Goal: Task Accomplishment & Management: Complete application form

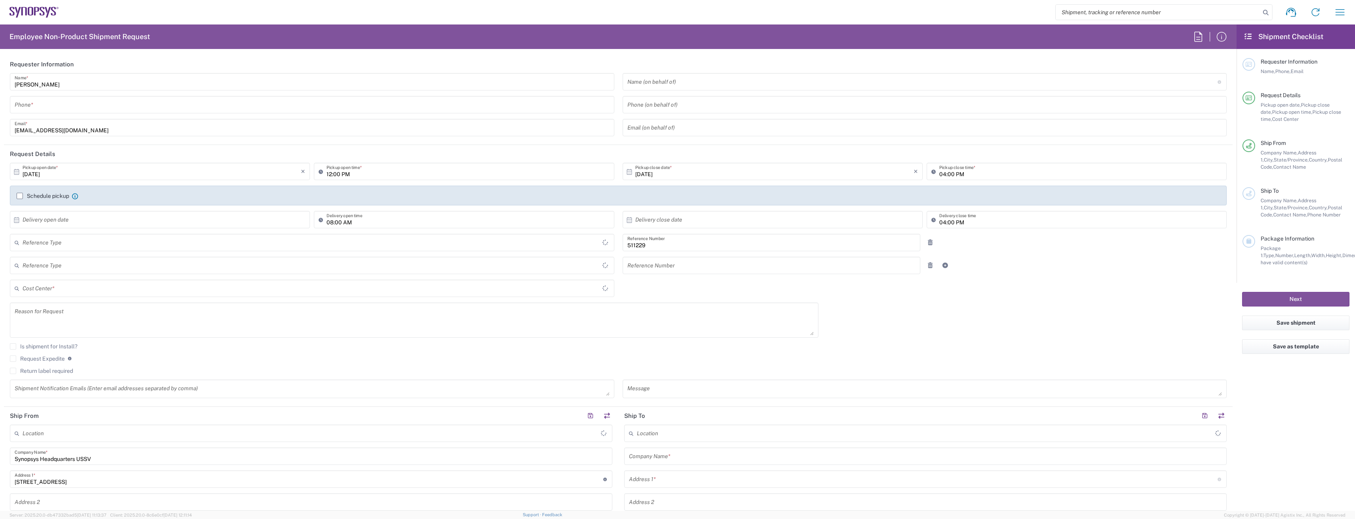
type input "SE80, DDG, CP RD 511229"
type input "Delivered at Place"
type input "[GEOGRAPHIC_DATA]"
type input "[US_STATE]"
type input "Department"
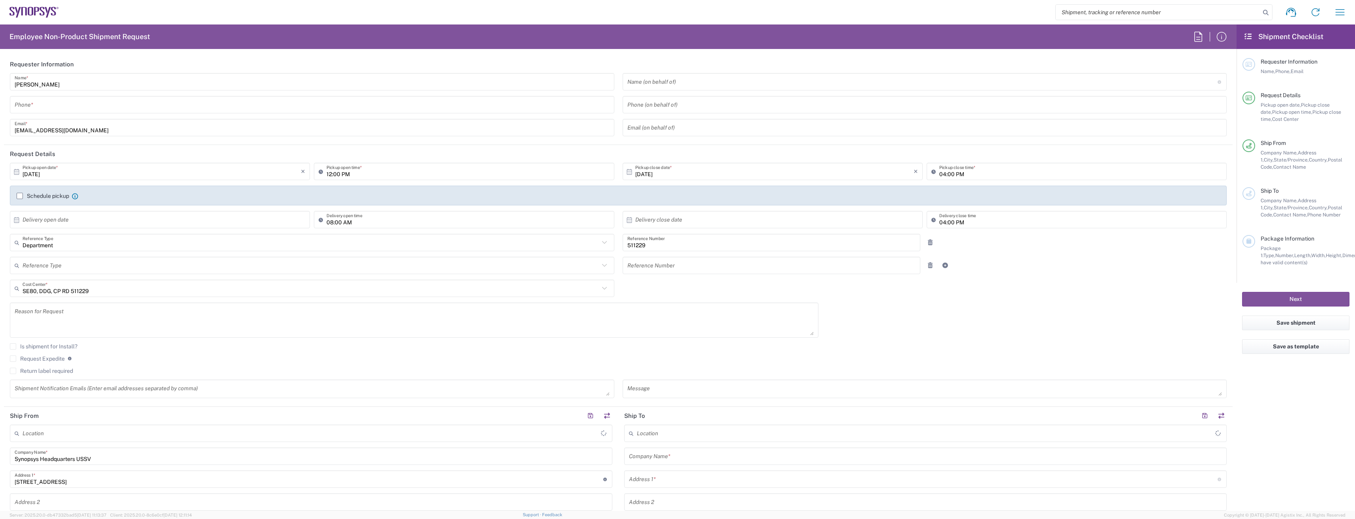
type input "[GEOGRAPHIC_DATA]"
type input "Headquarters USSV"
click at [182, 109] on input "tel" at bounding box center [312, 105] width 595 height 14
type input "0729484041"
click at [78, 218] on input "text" at bounding box center [162, 220] width 278 height 14
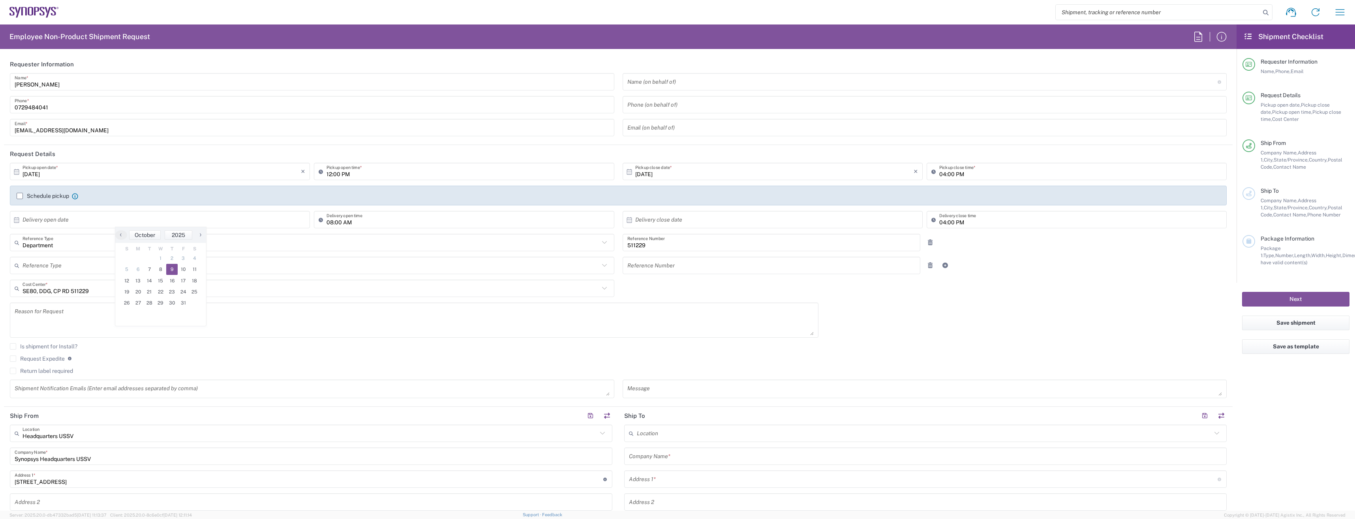
click at [168, 273] on span "9" at bounding box center [171, 269] width 11 height 11
type input "[DATE]"
click at [727, 218] on input "text" at bounding box center [774, 220] width 278 height 14
click at [793, 272] on span "10" at bounding box center [792, 269] width 11 height 11
type input "[DATE]"
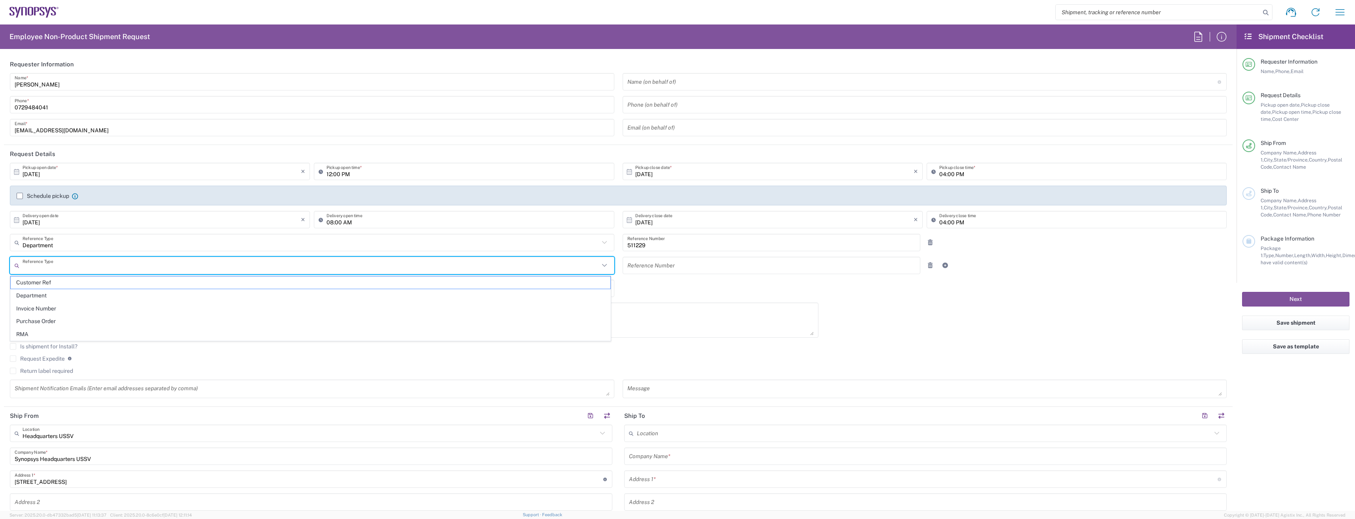
click at [38, 263] on input "text" at bounding box center [311, 266] width 577 height 14
click at [42, 293] on span "Department" at bounding box center [311, 295] width 600 height 12
type input "Department"
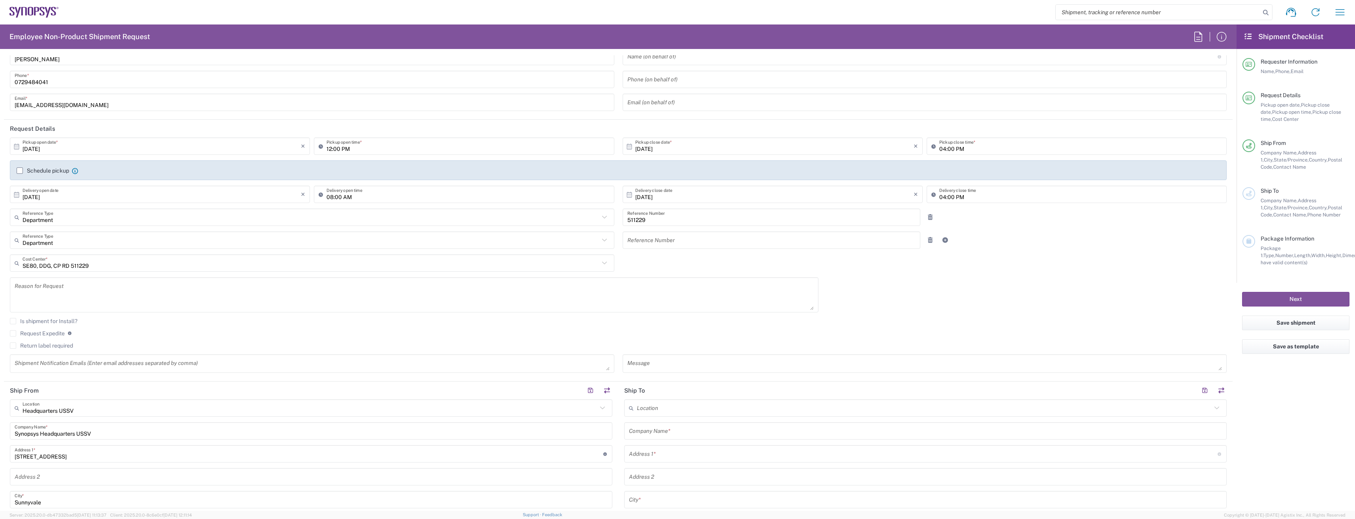
scroll to position [39, 0]
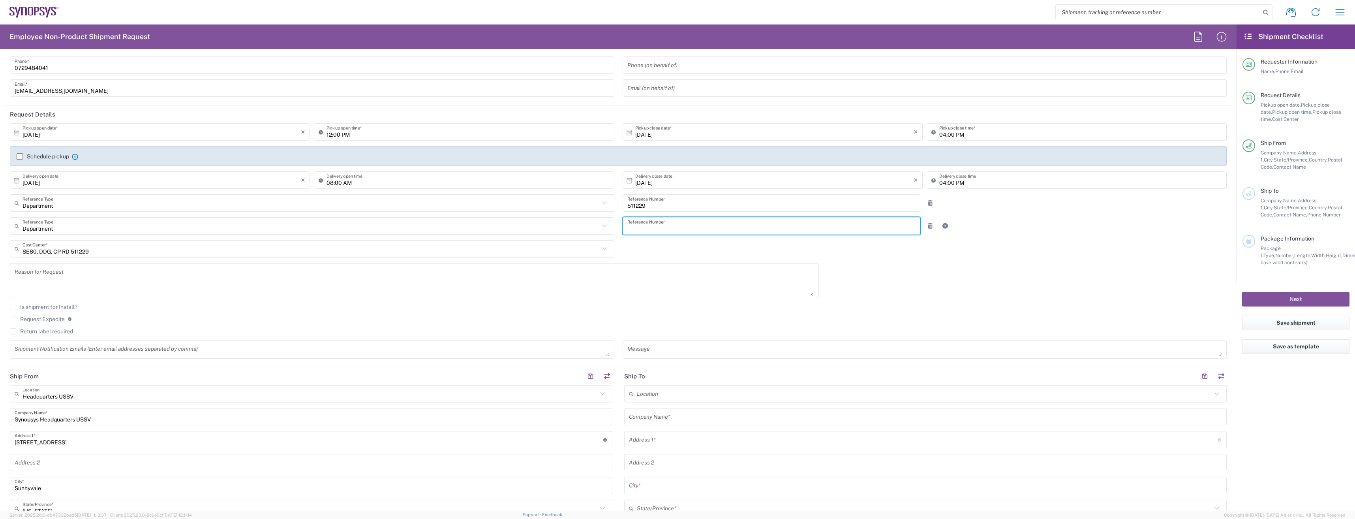
click at [653, 220] on input "text" at bounding box center [772, 226] width 289 height 14
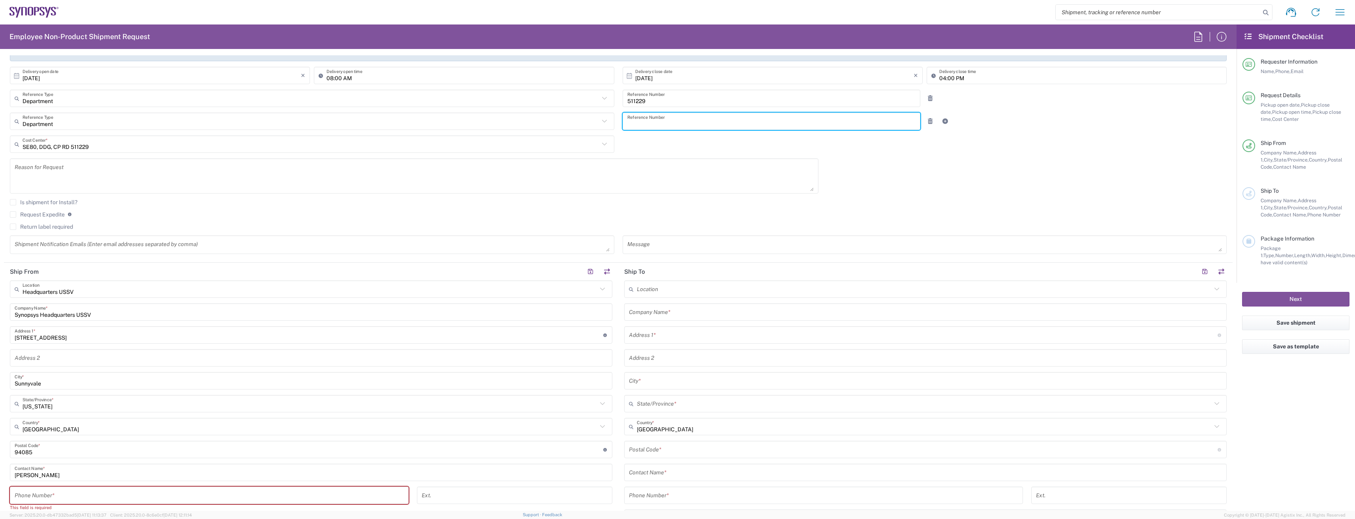
scroll to position [158, 0]
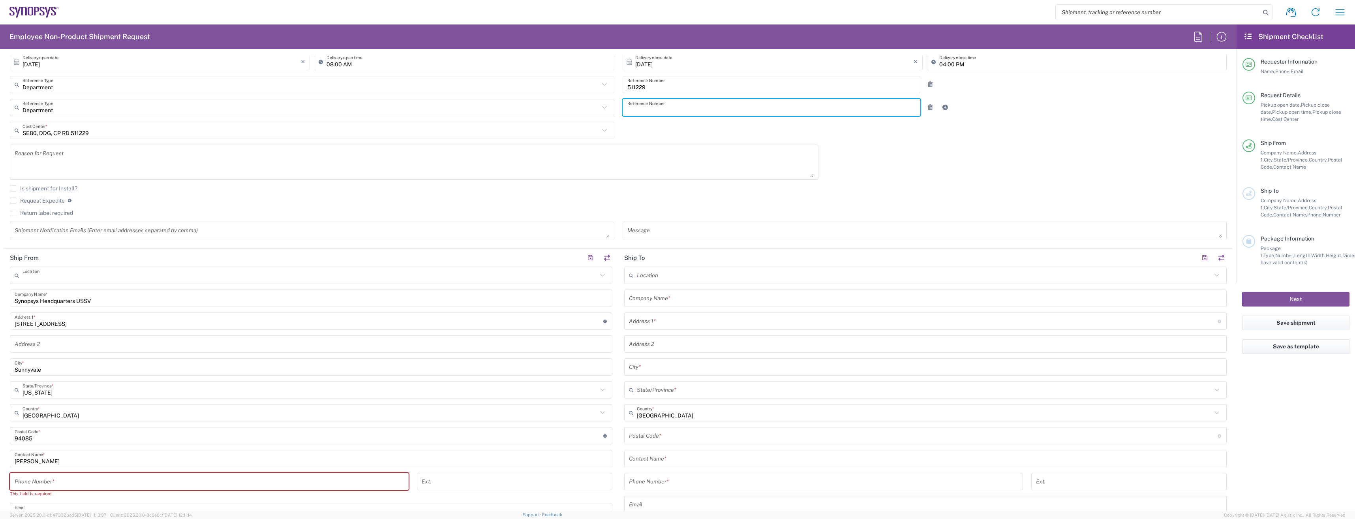
click at [76, 280] on input "text" at bounding box center [310, 276] width 575 height 14
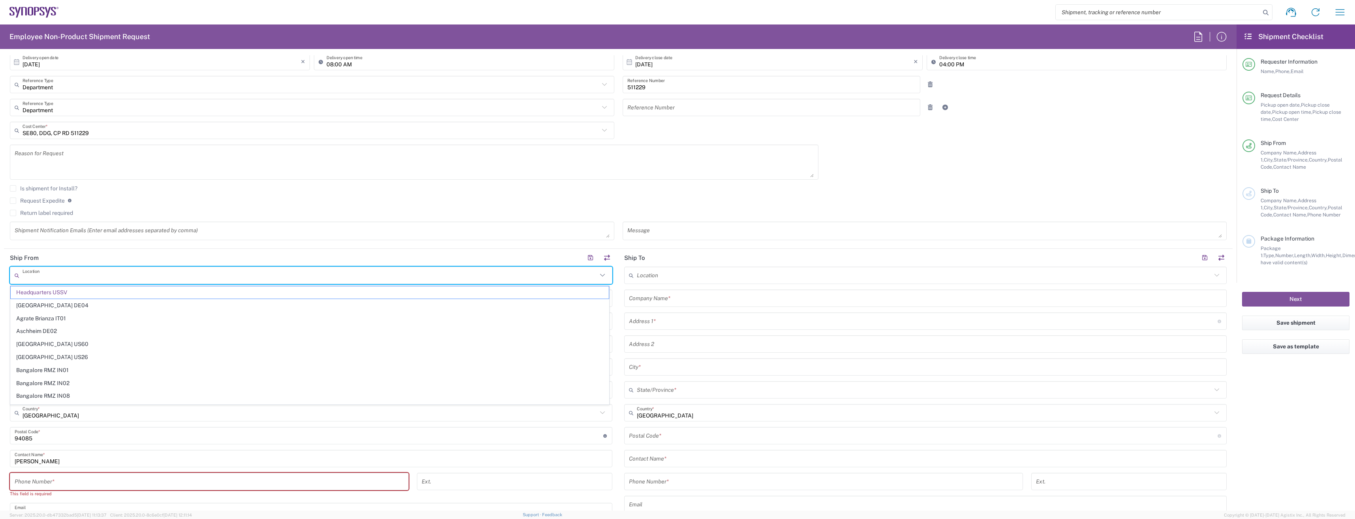
click at [693, 278] on input "text" at bounding box center [924, 276] width 575 height 14
type input "Headquarters USSV"
click at [322, 273] on input "text" at bounding box center [310, 276] width 575 height 14
click at [276, 273] on input "text" at bounding box center [310, 276] width 575 height 14
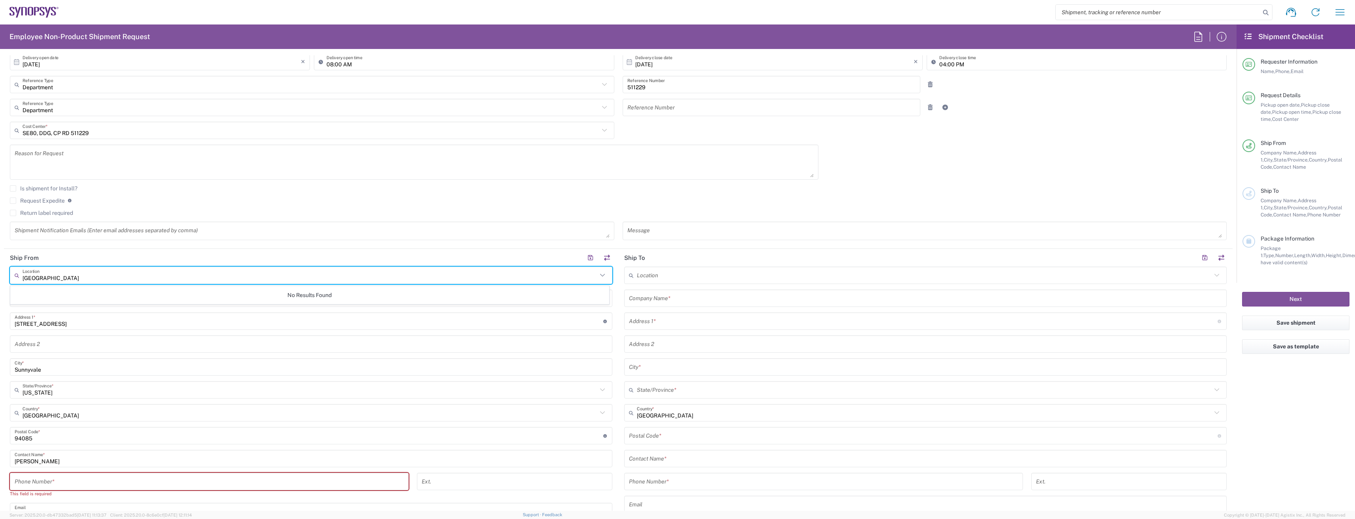
type input "[GEOGRAPHIC_DATA]"
click at [333, 466] on div "[PERSON_NAME] Contact Name *" at bounding box center [311, 458] width 603 height 17
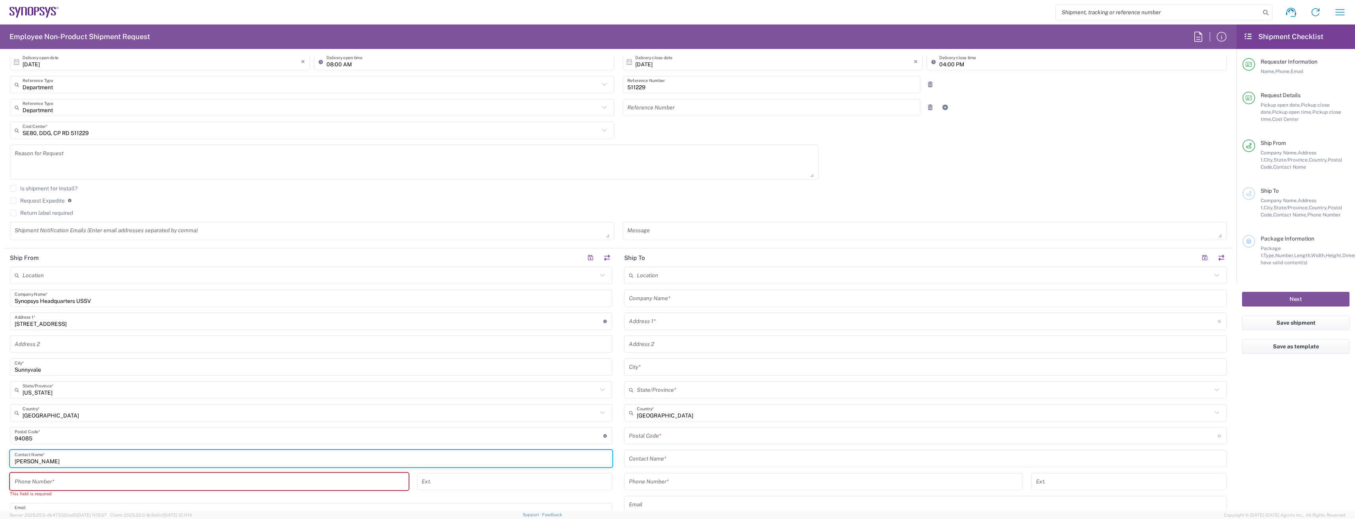
type input "Headquarters USSV"
click at [135, 272] on input "Headquarters USSV" at bounding box center [310, 276] width 575 height 14
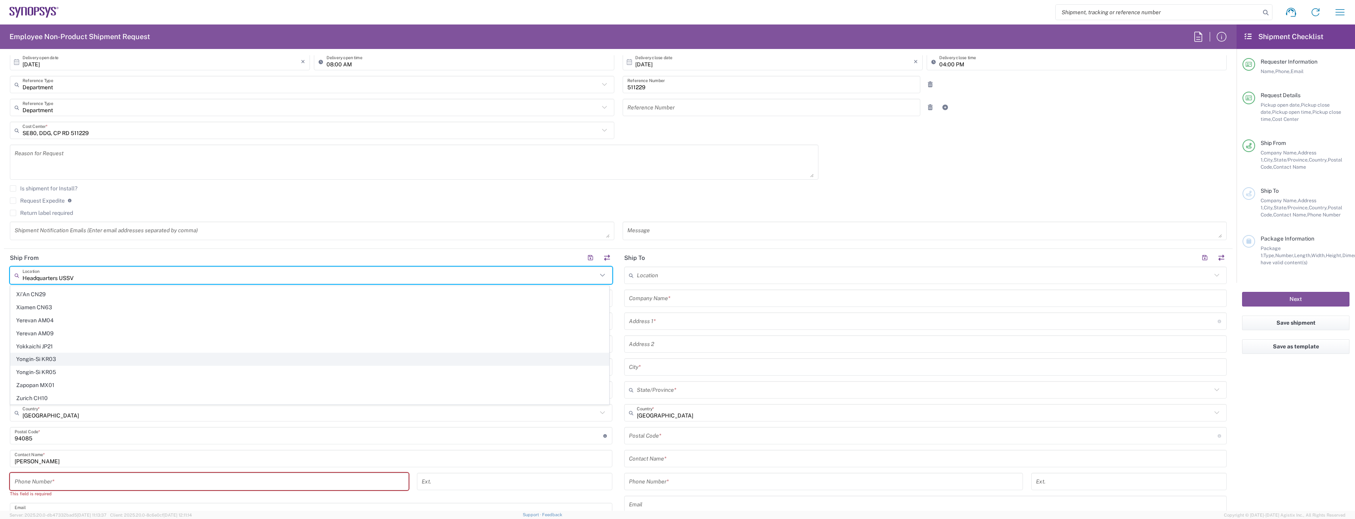
scroll to position [1954, 0]
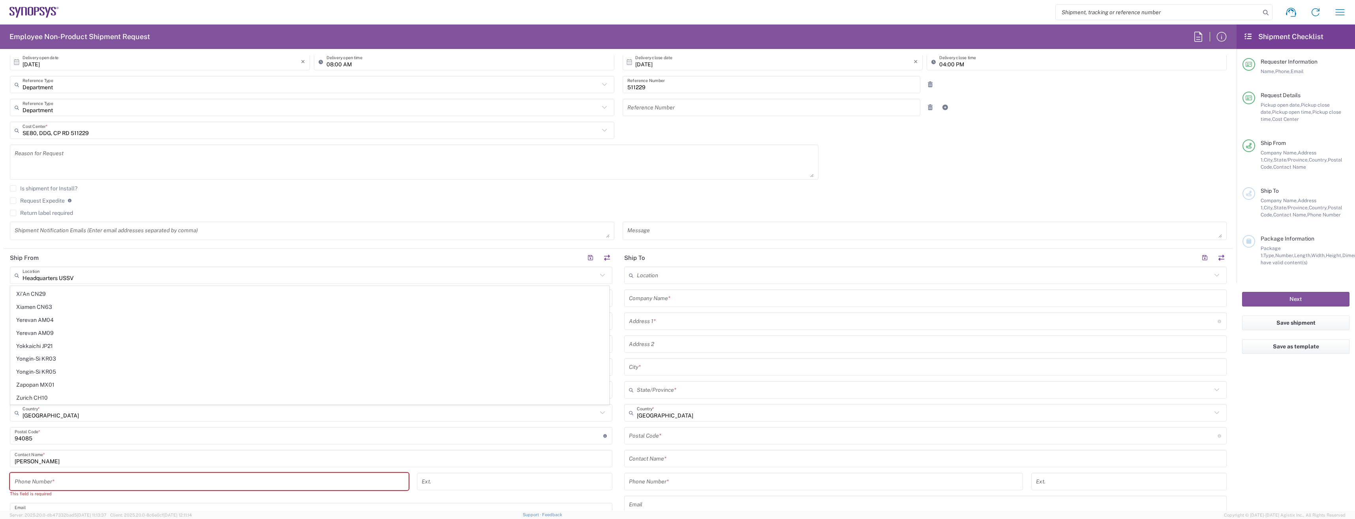
click at [190, 186] on agx-checkbox-control "Is shipment for Install?" at bounding box center [618, 188] width 1217 height 6
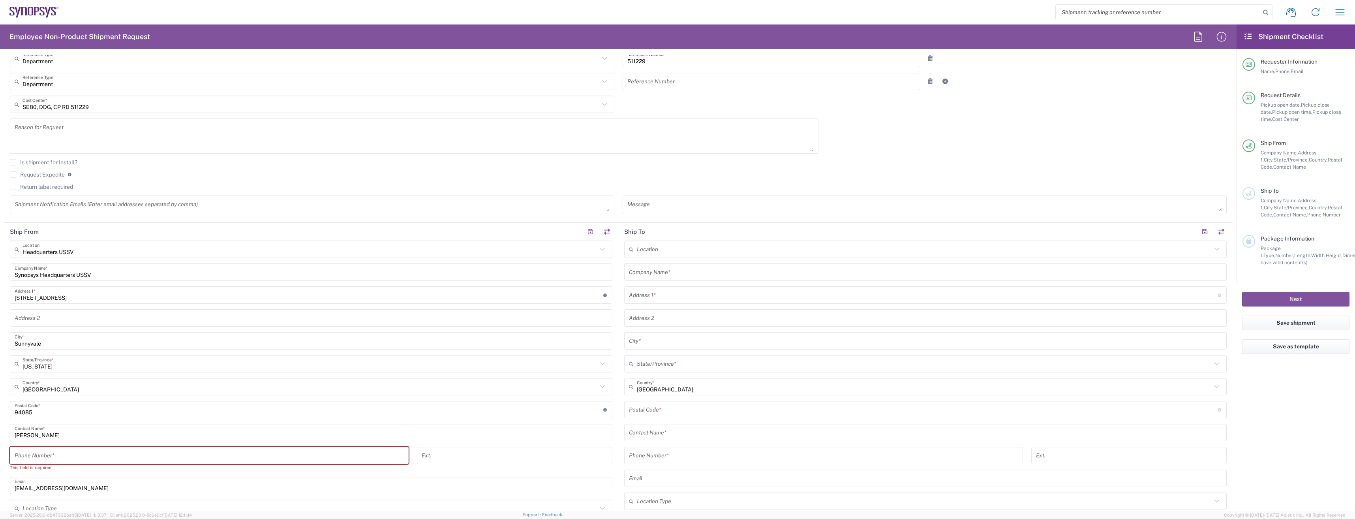
scroll to position [197, 0]
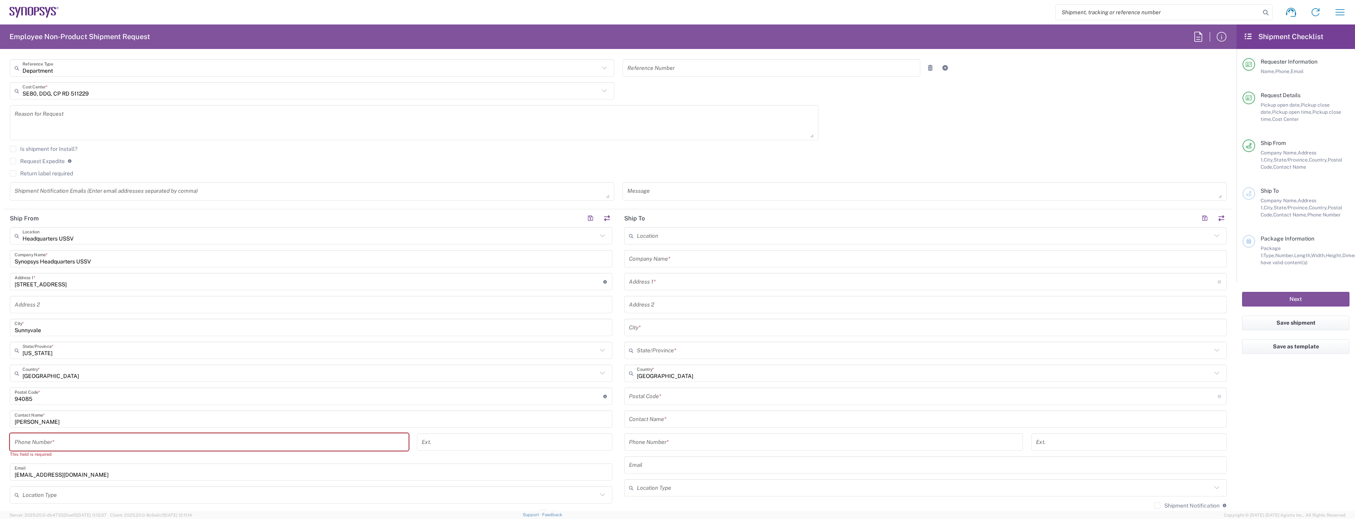
click at [731, 233] on input "text" at bounding box center [924, 236] width 575 height 14
click at [719, 254] on span "[PERSON_NAME] SE80" at bounding box center [921, 253] width 598 height 12
type input "[PERSON_NAME] SE80"
type input "Synopsys Sweden AB"
type input "Kalkstensvagen 3 [PERSON_NAME]"
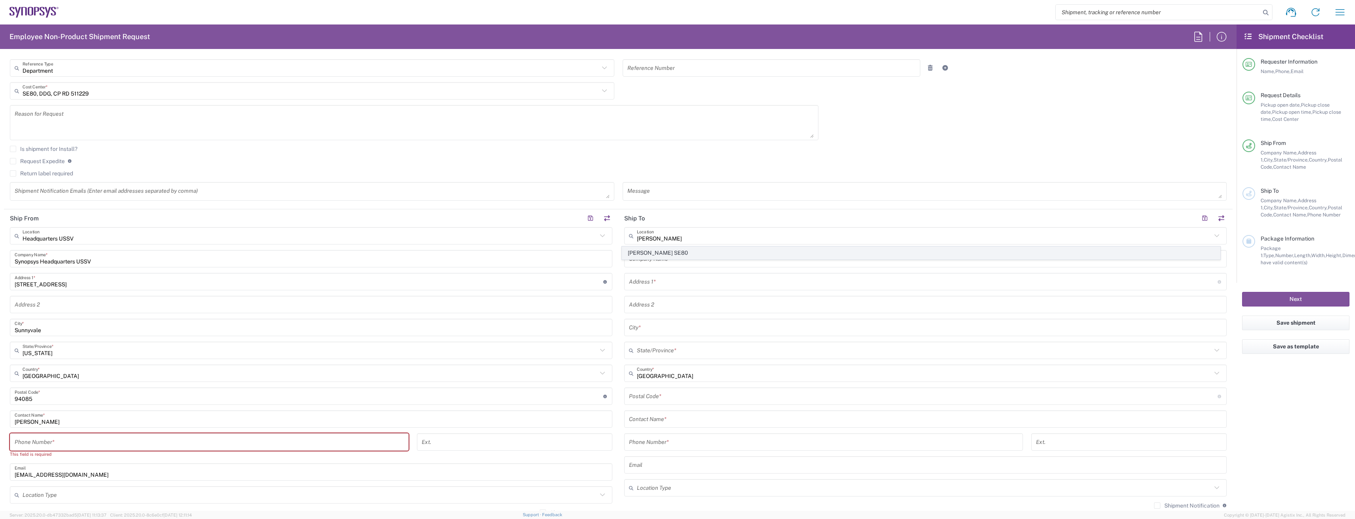
type input "[PERSON_NAME]"
type input "[GEOGRAPHIC_DATA]"
type input "22478"
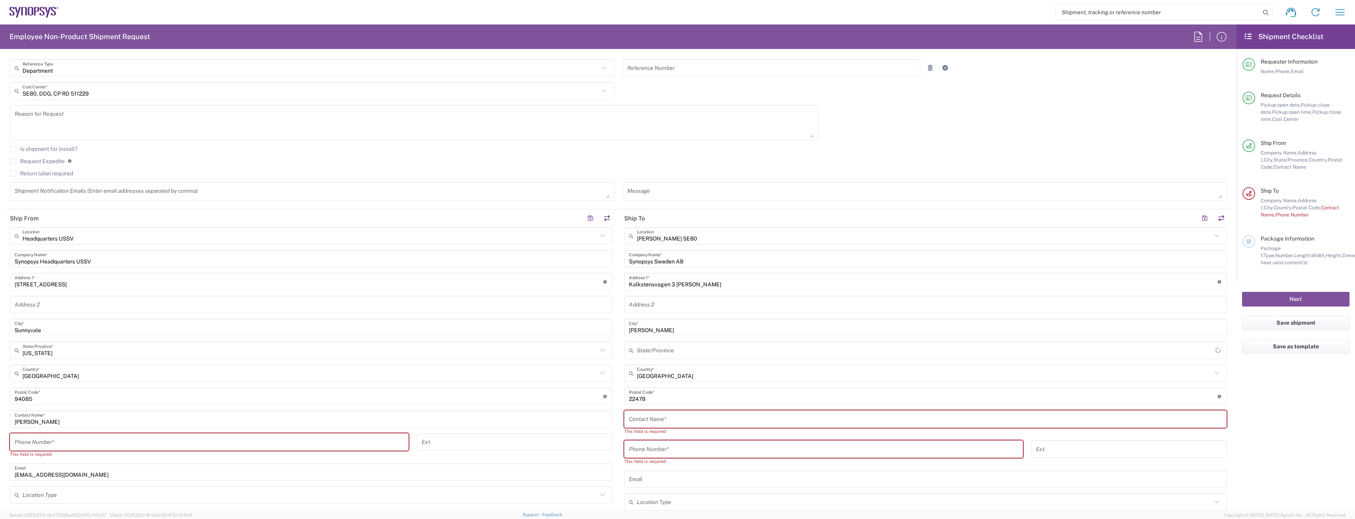
click at [344, 223] on header "Ship From" at bounding box center [311, 218] width 614 height 18
click at [335, 235] on input "text" at bounding box center [310, 236] width 575 height 14
click at [0, 418] on html "Shipment request Shipment tracking Employee non-product shipment request My shi…" at bounding box center [677, 259] width 1355 height 519
type input "Headquarters USSV"
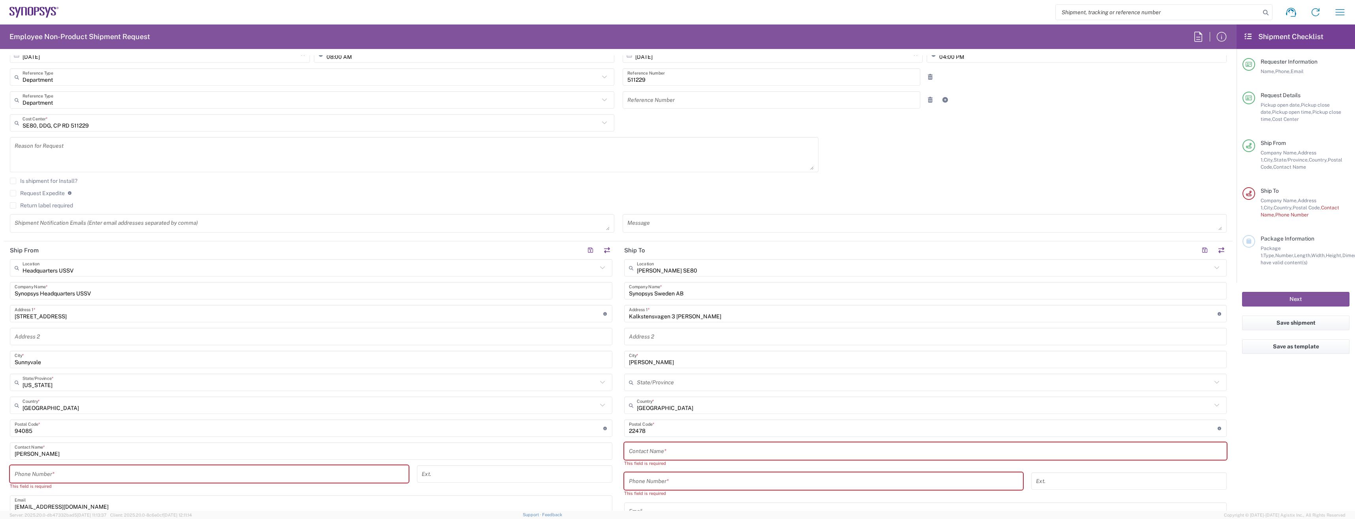
scroll to position [118, 0]
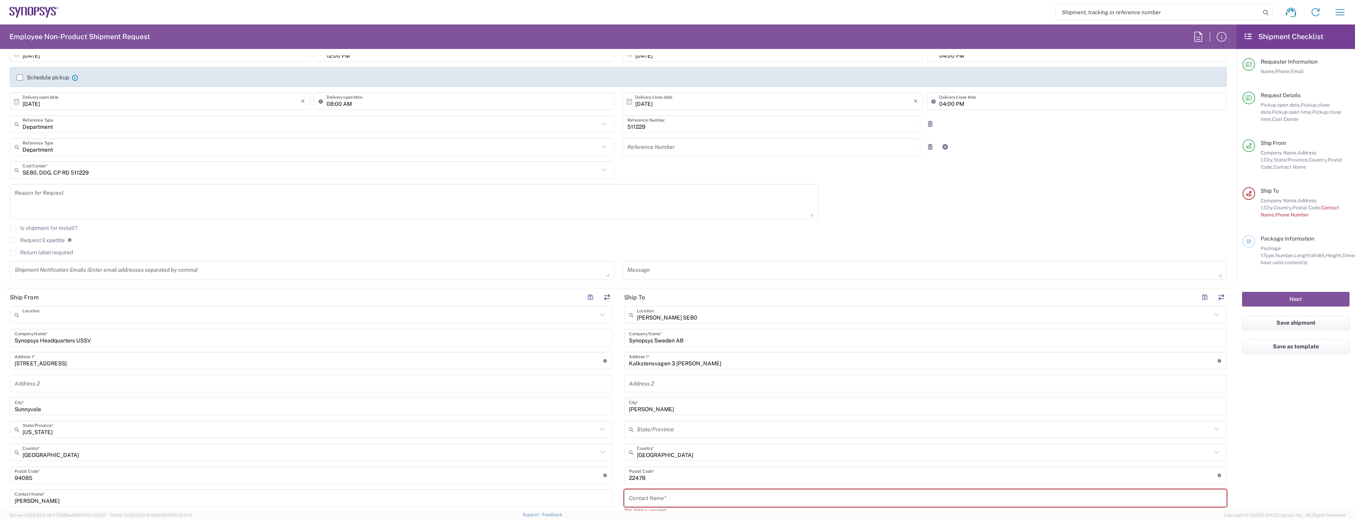
click at [110, 317] on input "text" at bounding box center [310, 315] width 575 height 14
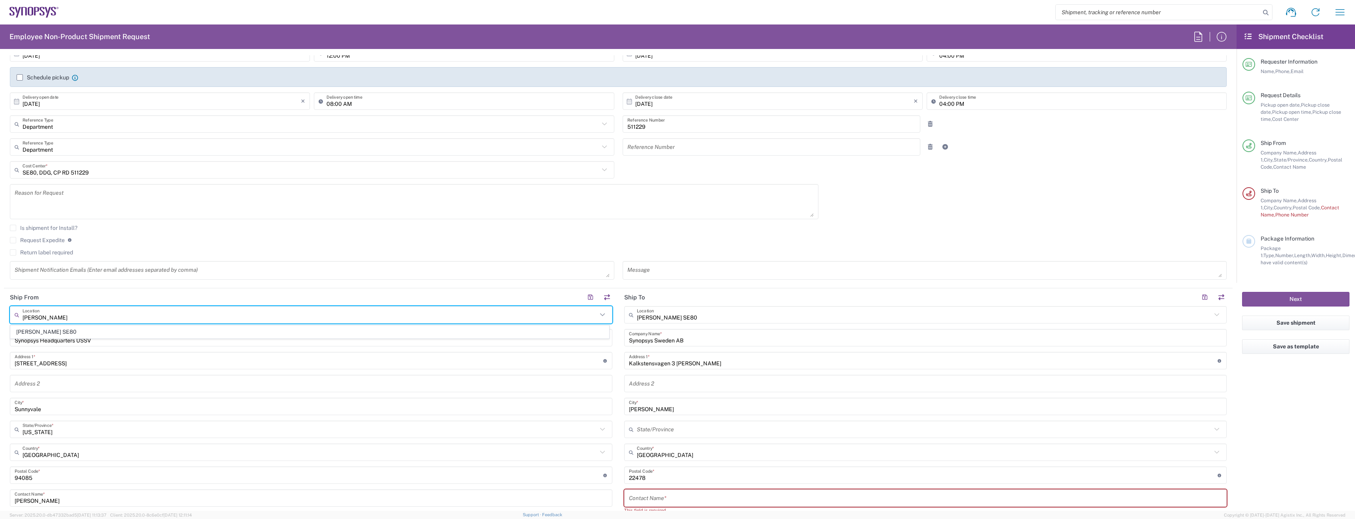
scroll to position [0, 0]
click at [109, 330] on span "[PERSON_NAME] SE80" at bounding box center [310, 332] width 598 height 12
type input "[PERSON_NAME] SE80"
type input "Synopsys Sweden AB"
type input "Kalkstensvagen 3 [PERSON_NAME]"
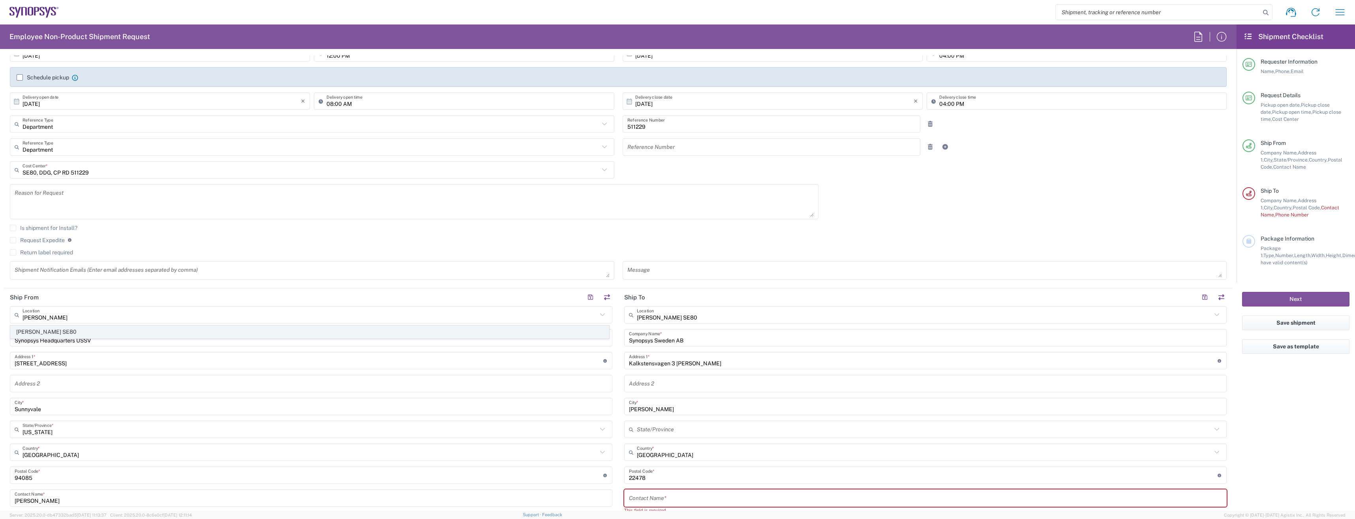
type input "[PERSON_NAME]"
type input "[GEOGRAPHIC_DATA]"
type input "22478"
click at [105, 337] on input "Synopsys Sweden AB" at bounding box center [311, 338] width 593 height 14
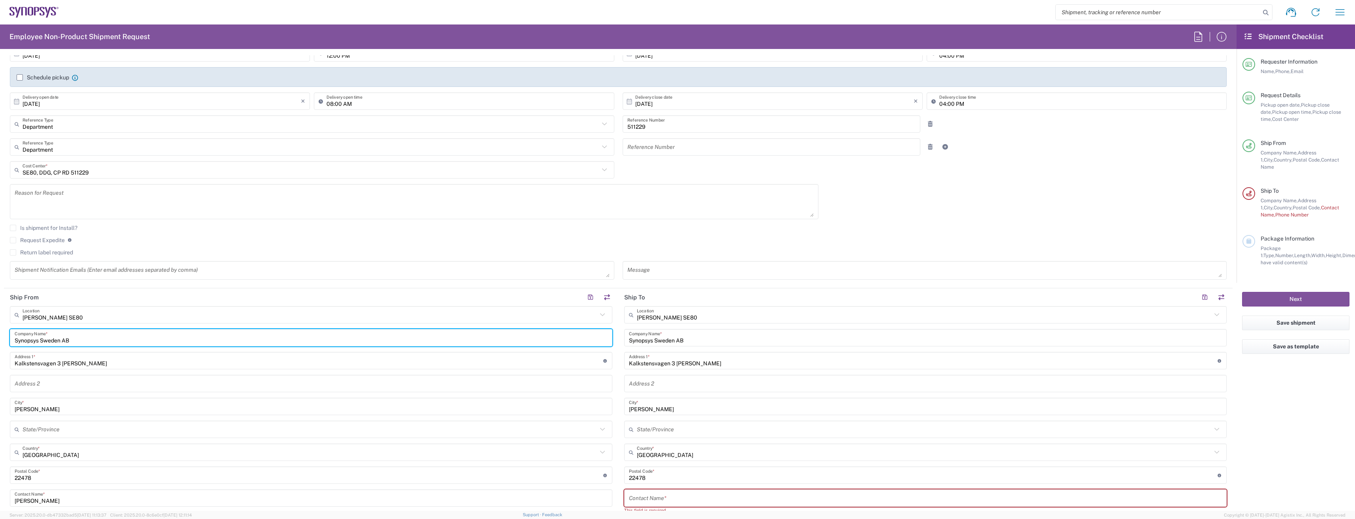
click at [105, 337] on input "Synopsys Sweden AB" at bounding box center [311, 338] width 593 height 14
click at [74, 357] on input "Kalkstensvagen 3 [PERSON_NAME]" at bounding box center [309, 361] width 589 height 14
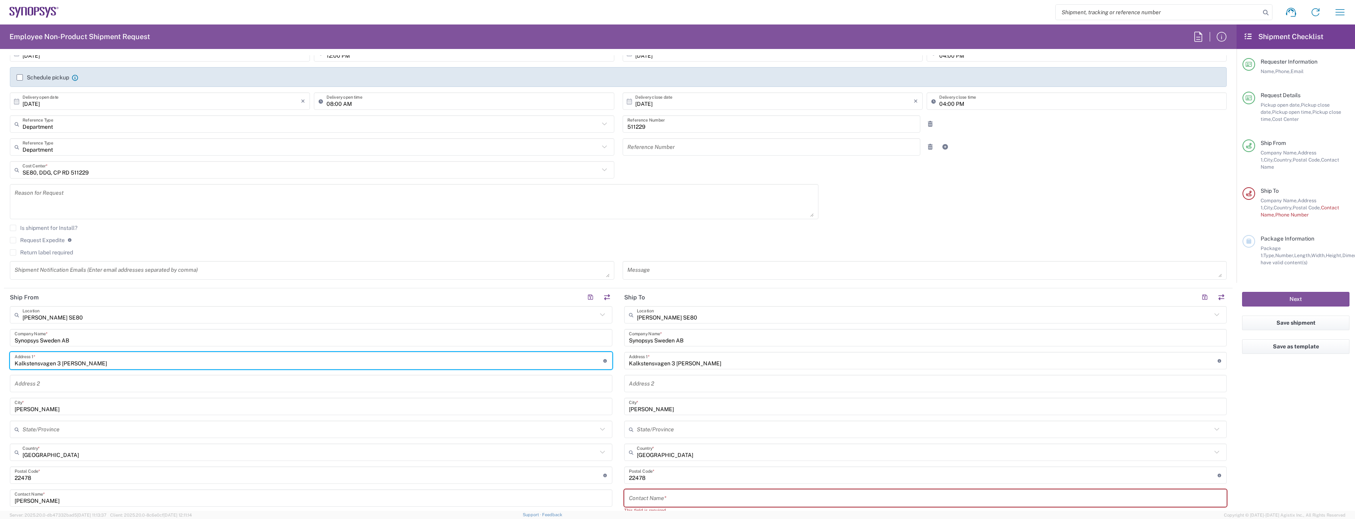
click at [74, 357] on input "Kalkstensvagen 3 [PERSON_NAME]" at bounding box center [309, 361] width 589 height 14
type input "Rödlönnsgången 28"
type input "[EMAIL_ADDRESS][DOMAIN_NAME]"
type input "0729484041"
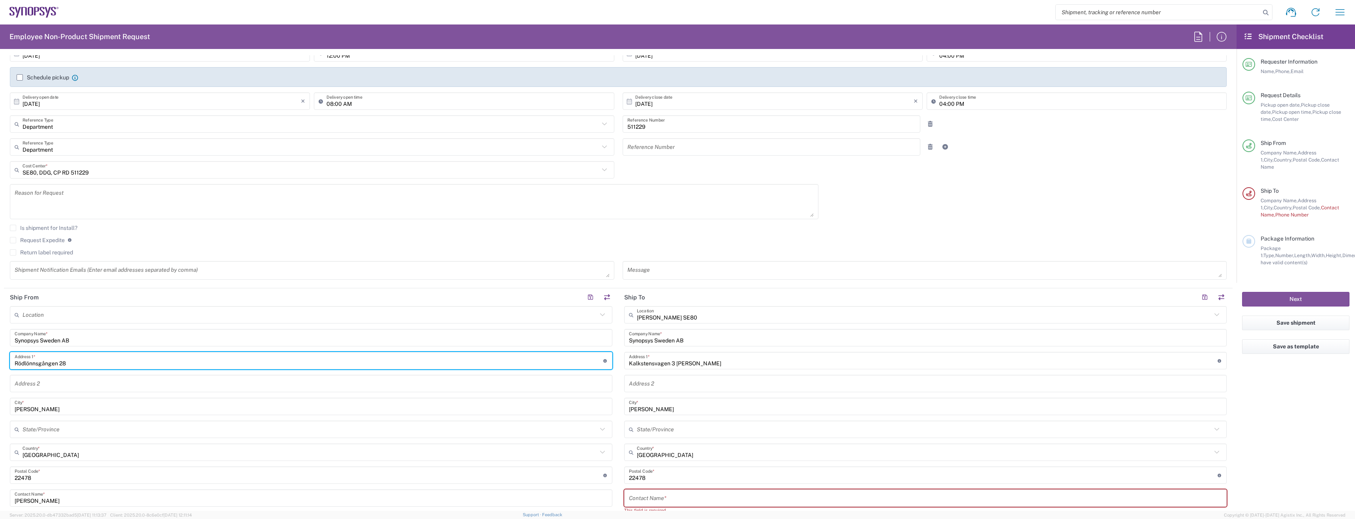
click at [55, 387] on input "text" at bounding box center [311, 384] width 593 height 14
click at [21, 407] on input "[PERSON_NAME]" at bounding box center [311, 407] width 593 height 14
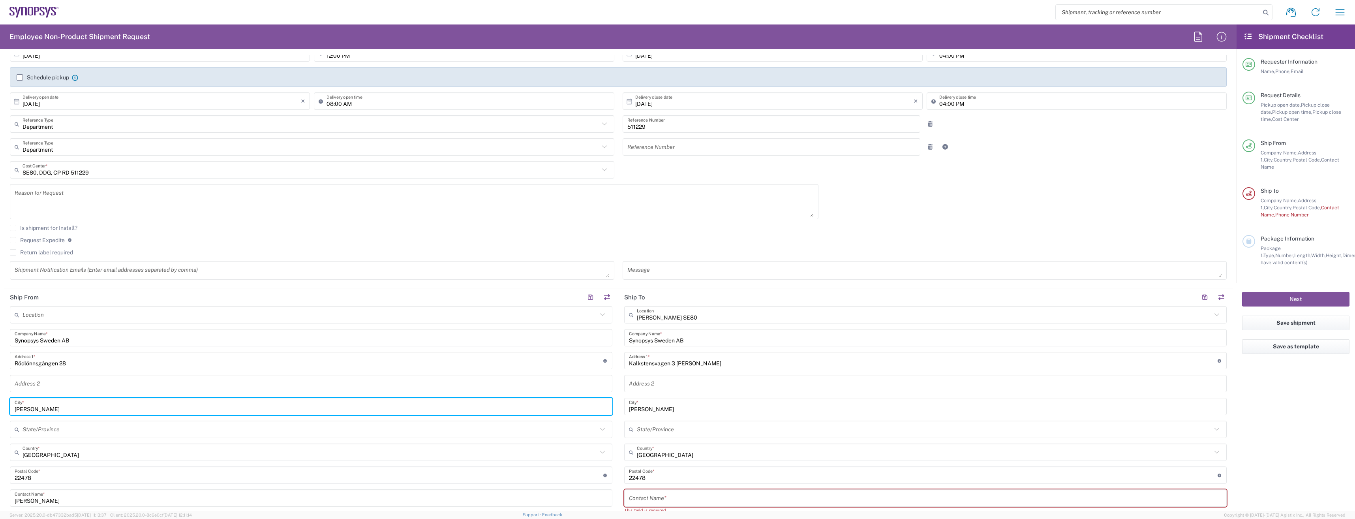
click at [21, 407] on input "[PERSON_NAME]" at bounding box center [311, 407] width 593 height 14
type input "S"
type input "[GEOGRAPHIC_DATA]"
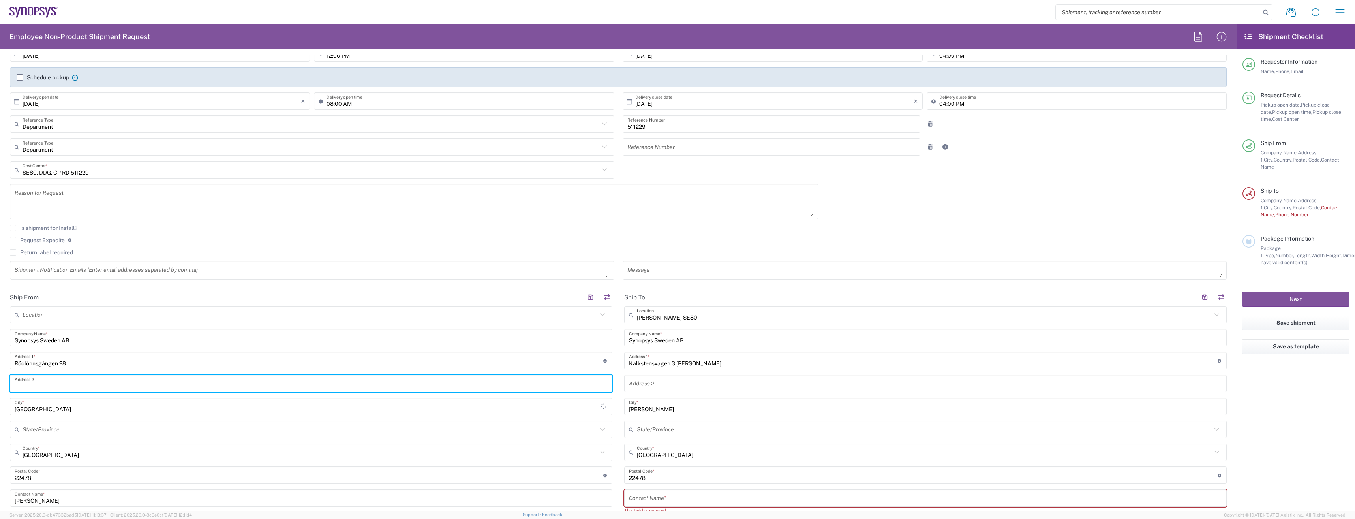
click at [60, 382] on input "text" at bounding box center [311, 384] width 593 height 14
click at [21, 379] on input "text" at bounding box center [311, 384] width 593 height 14
click at [81, 359] on input "Rödlönnsgången 28" at bounding box center [309, 361] width 589 height 14
type input "Rödlönnsgången 28. 1601"
click at [0, 399] on html "Shipment request Shipment tracking Employee non-product shipment request My shi…" at bounding box center [677, 259] width 1355 height 519
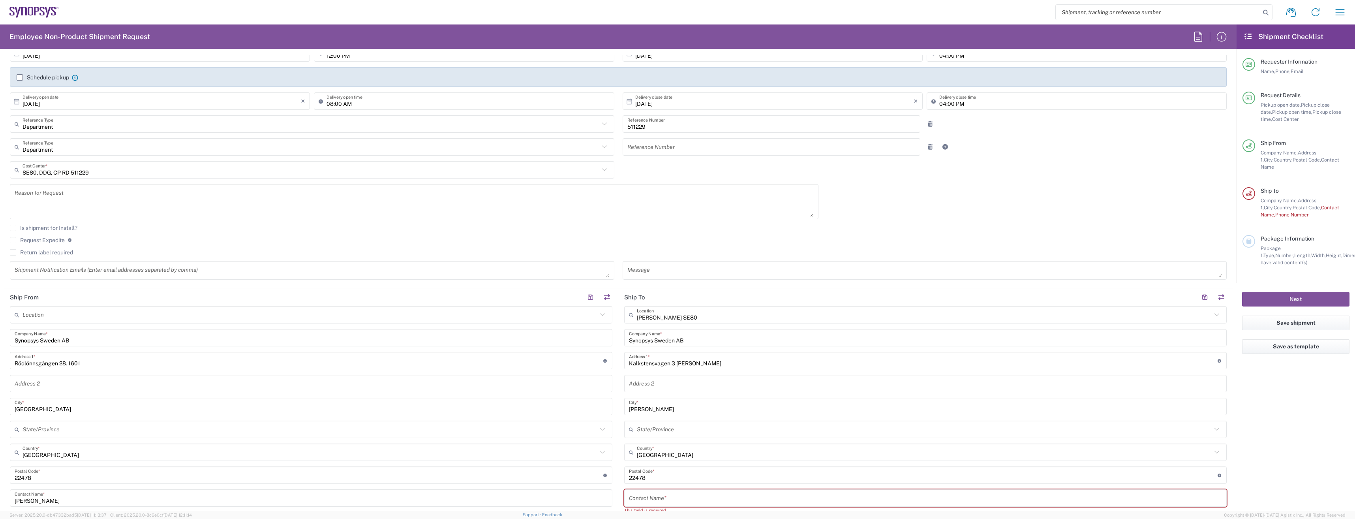
click at [69, 432] on input "text" at bounding box center [310, 430] width 575 height 14
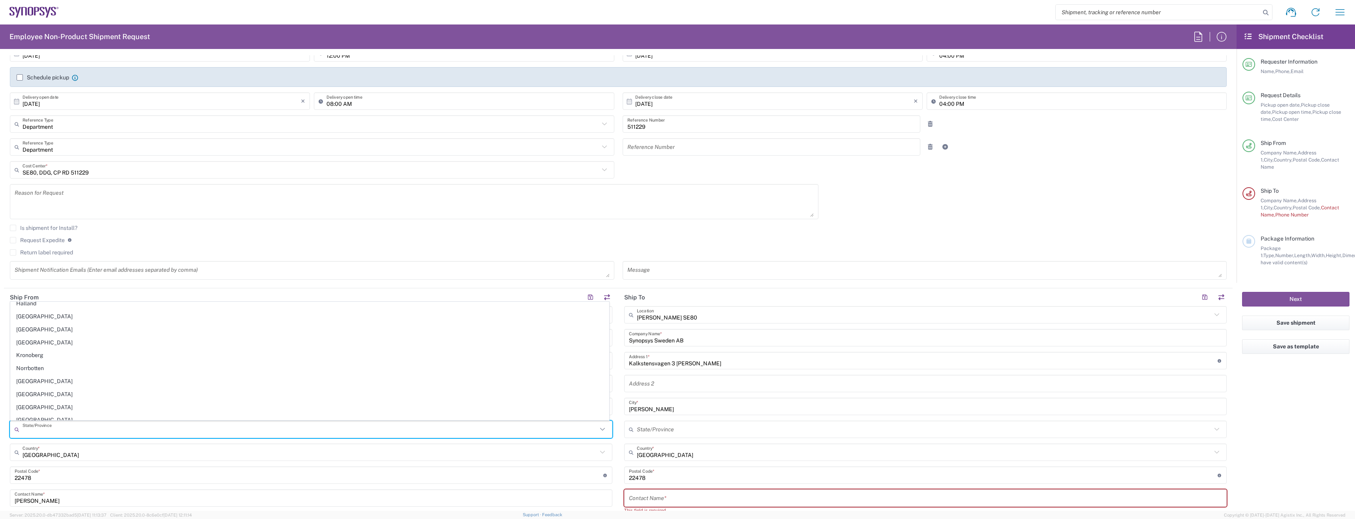
scroll to position [154, 0]
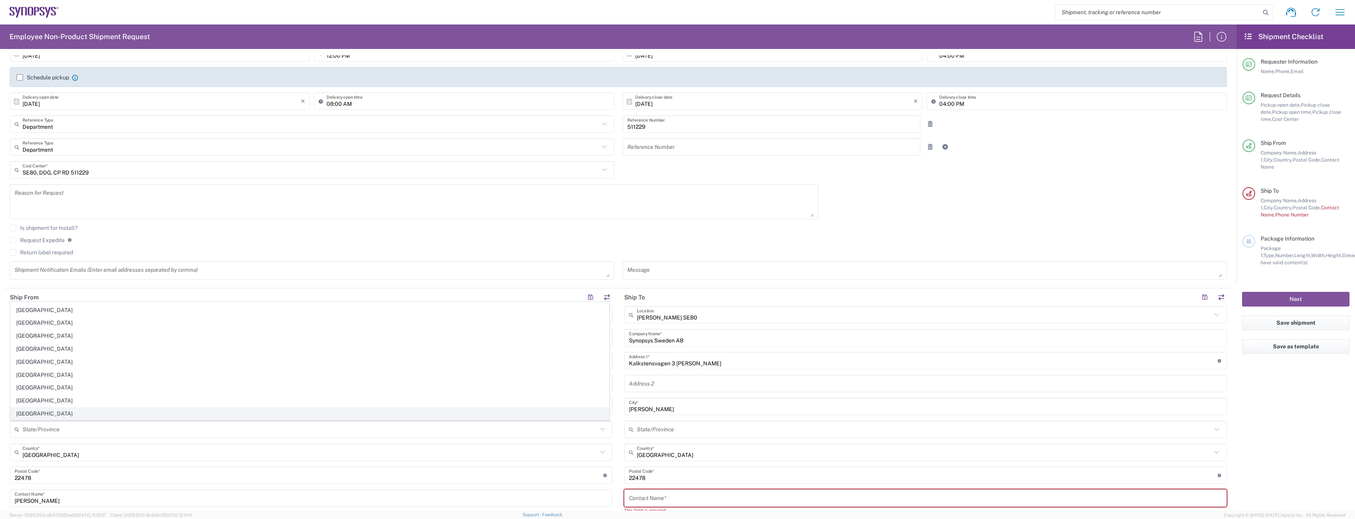
click at [48, 410] on span "[GEOGRAPHIC_DATA]" at bounding box center [310, 414] width 598 height 12
type input "[GEOGRAPHIC_DATA]"
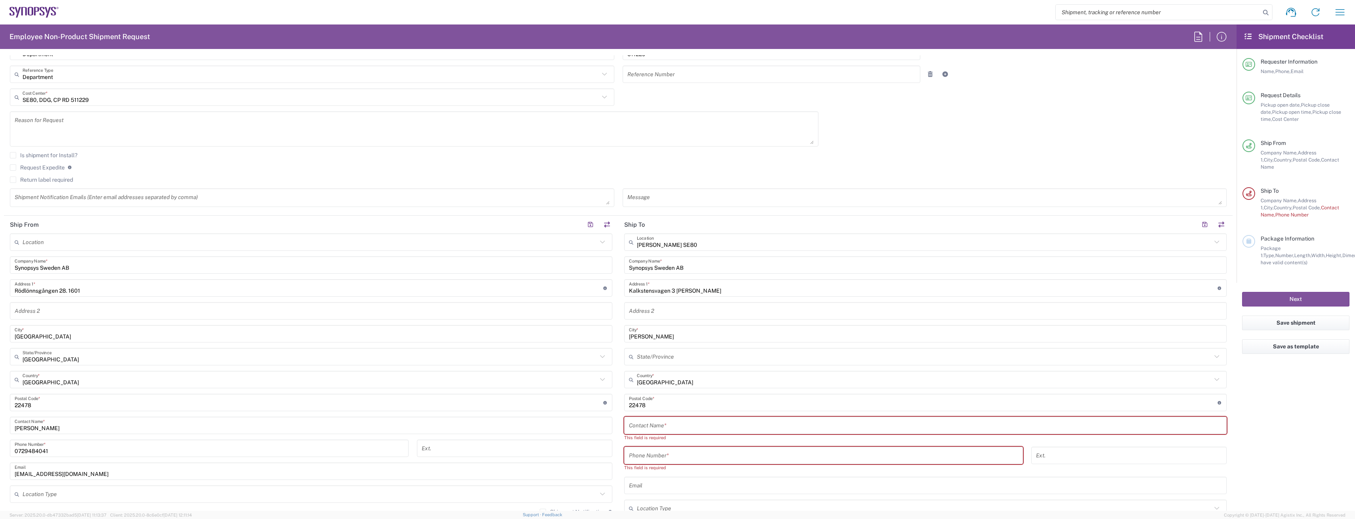
scroll to position [197, 0]
click at [669, 419] on input "text" at bounding box center [925, 419] width 593 height 14
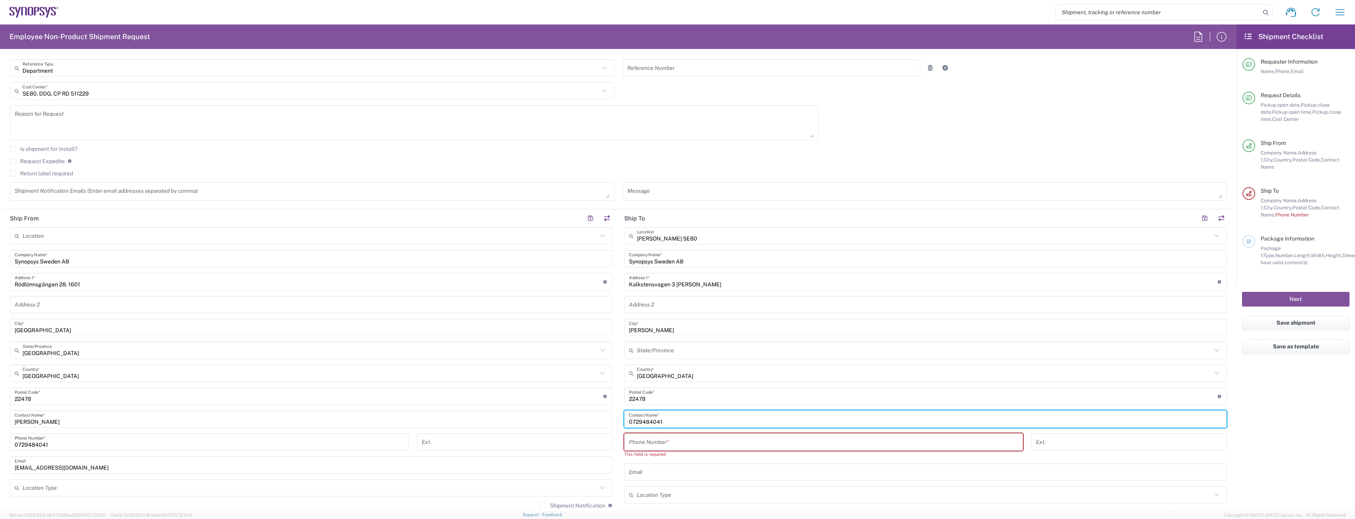
drag, startPoint x: 682, startPoint y: 419, endPoint x: 458, endPoint y: 406, distance: 225.0
click at [458, 406] on div "Ship From Location [GEOGRAPHIC_DATA] DE04 Agrate Brianza IT01 [GEOGRAPHIC_DATA]…" at bounding box center [618, 412] width 1229 height 406
type input "0729484041"
click at [715, 447] on input "tel" at bounding box center [823, 442] width 389 height 14
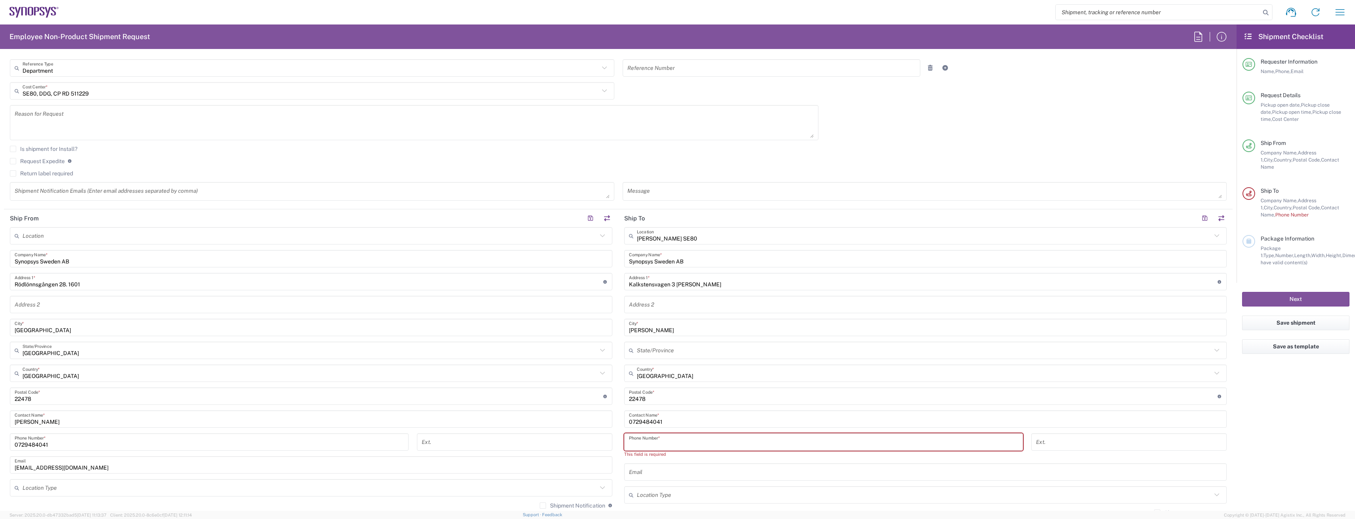
paste input "0729484041"
type input "0729484041"
click at [654, 425] on input "0729484041" at bounding box center [925, 419] width 593 height 14
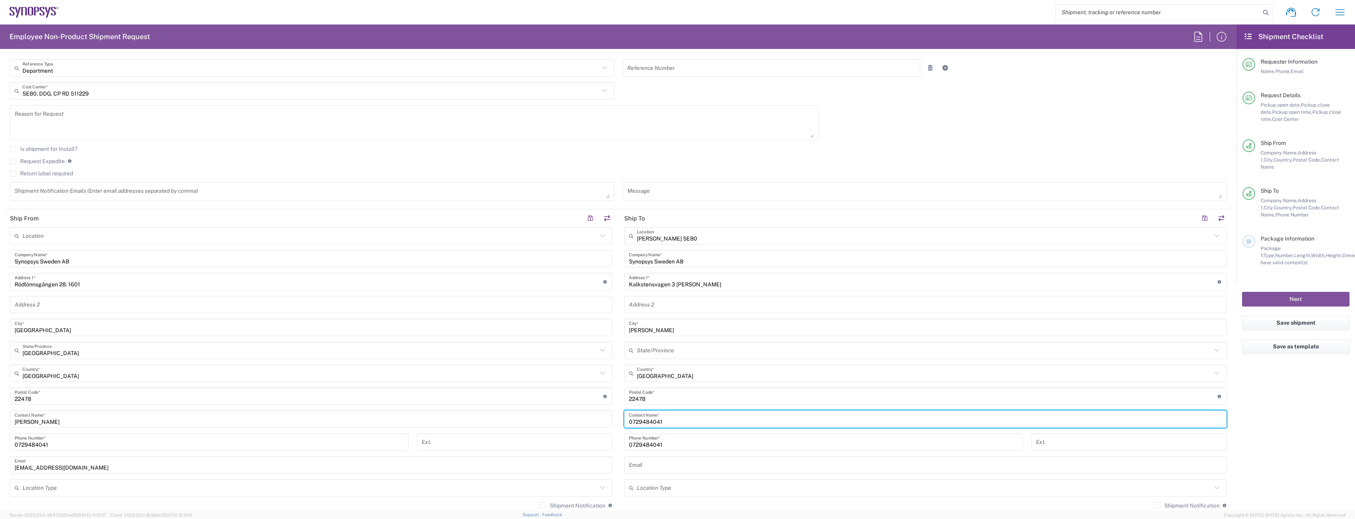
click at [652, 420] on input "0729484041" at bounding box center [925, 419] width 593 height 14
type input "[PERSON_NAME]"
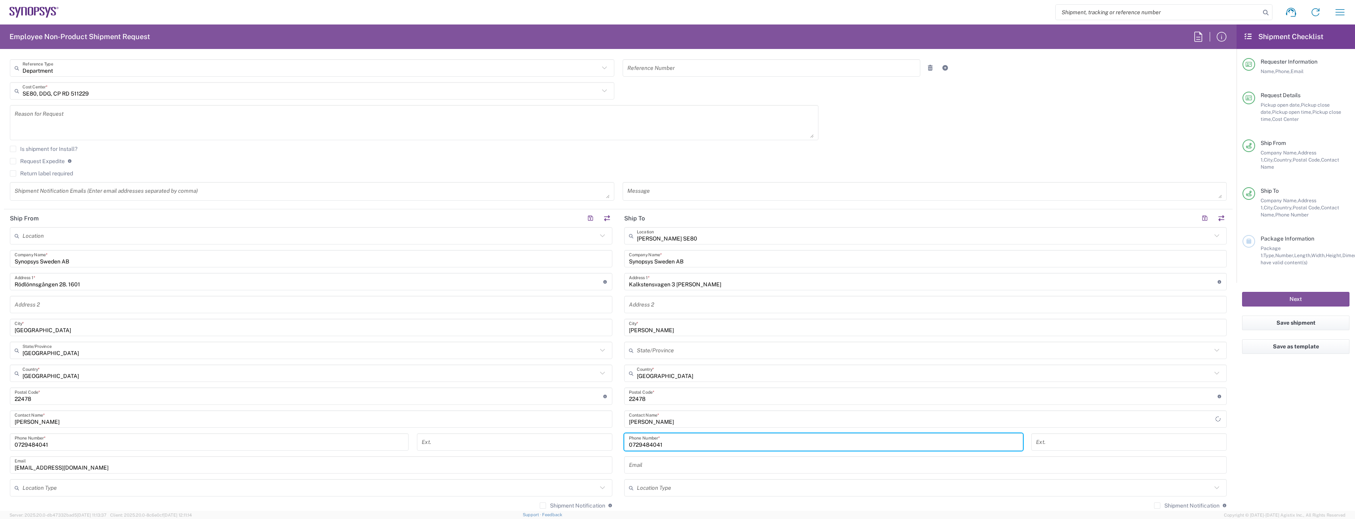
drag, startPoint x: 665, startPoint y: 441, endPoint x: 468, endPoint y: 399, distance: 202.2
click at [468, 399] on div "Ship From Location [GEOGRAPHIC_DATA] DE04 Agrate Brianza IT01 [GEOGRAPHIC_DATA]…" at bounding box center [618, 408] width 1229 height 398
paste input "[PHONE_NUMBER]"
type input "[PHONE_NUMBER]"
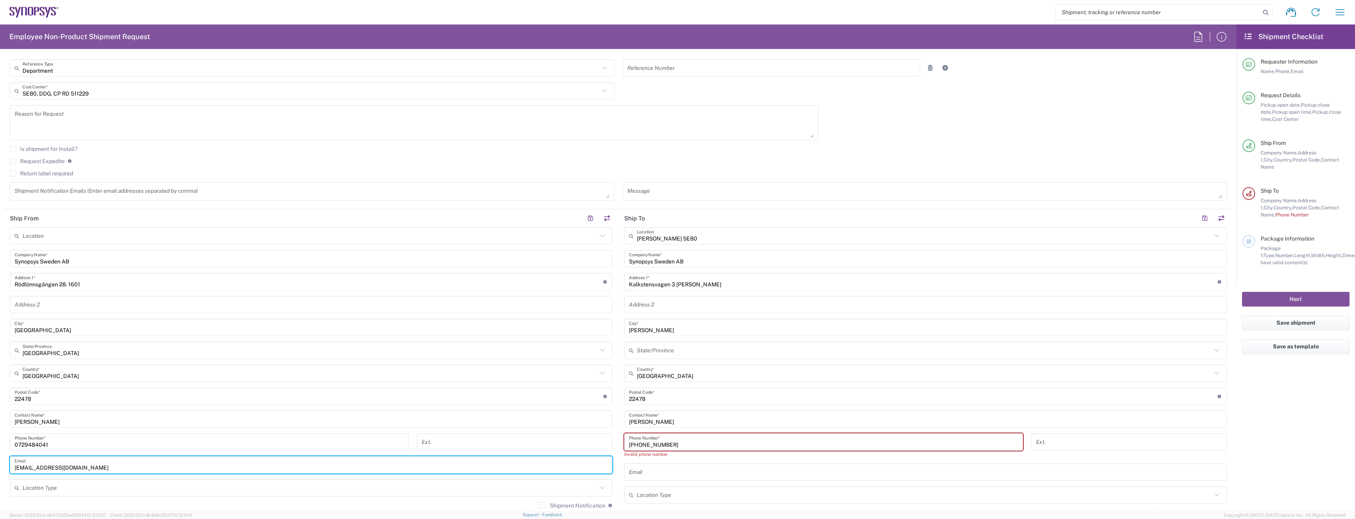
click at [583, 468] on input "[EMAIL_ADDRESS][DOMAIN_NAME]" at bounding box center [311, 465] width 593 height 14
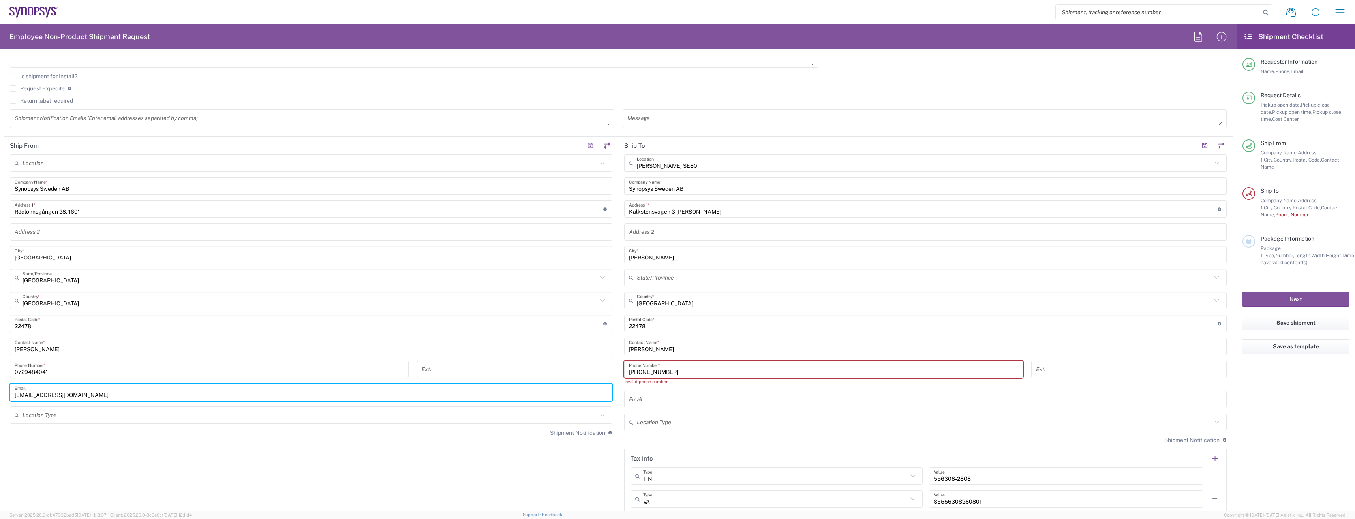
scroll to position [276, 0]
click at [500, 477] on agx-shipment-stop-widget "Ship From Location [GEOGRAPHIC_DATA] DE04 Agrate Brianza IT01 [GEOGRAPHIC_DATA]…" at bounding box center [311, 333] width 614 height 406
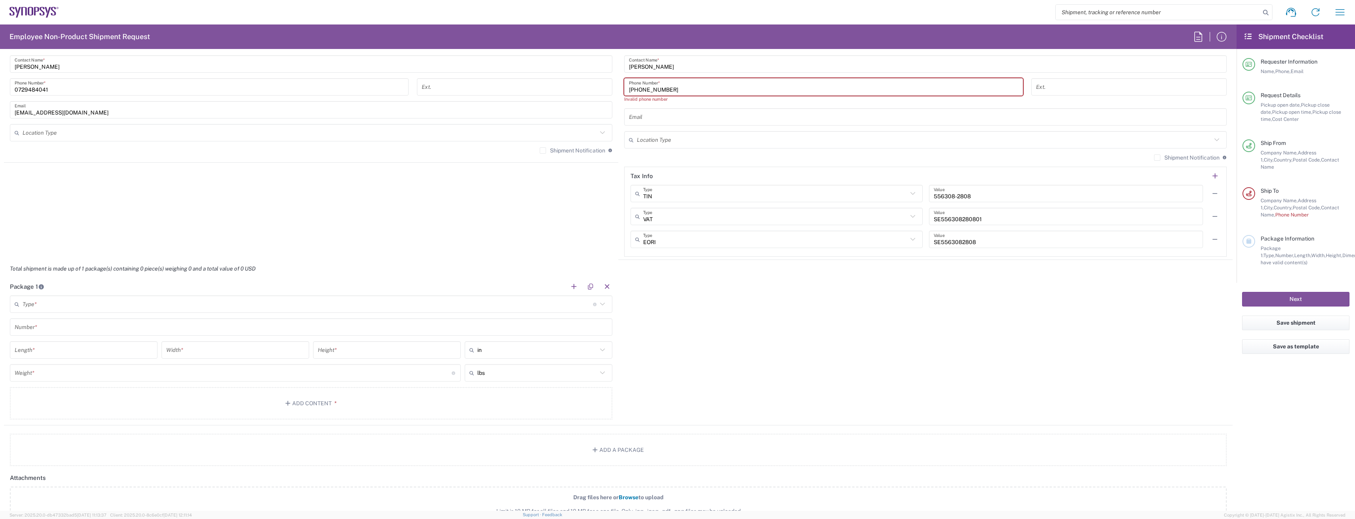
scroll to position [553, 0]
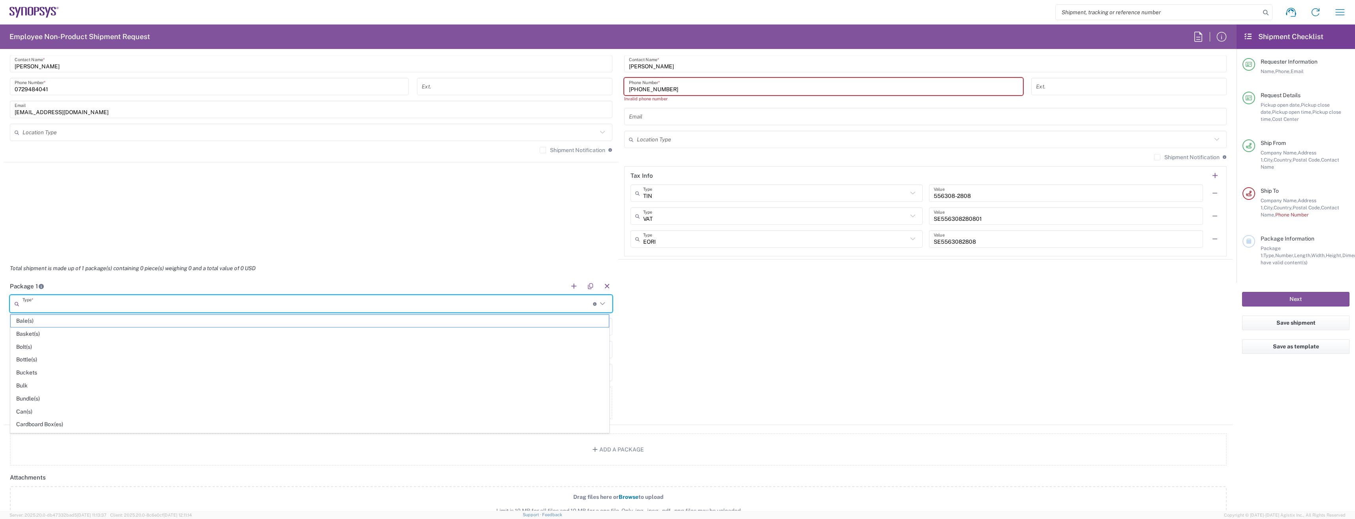
click at [75, 310] on input "text" at bounding box center [308, 304] width 571 height 14
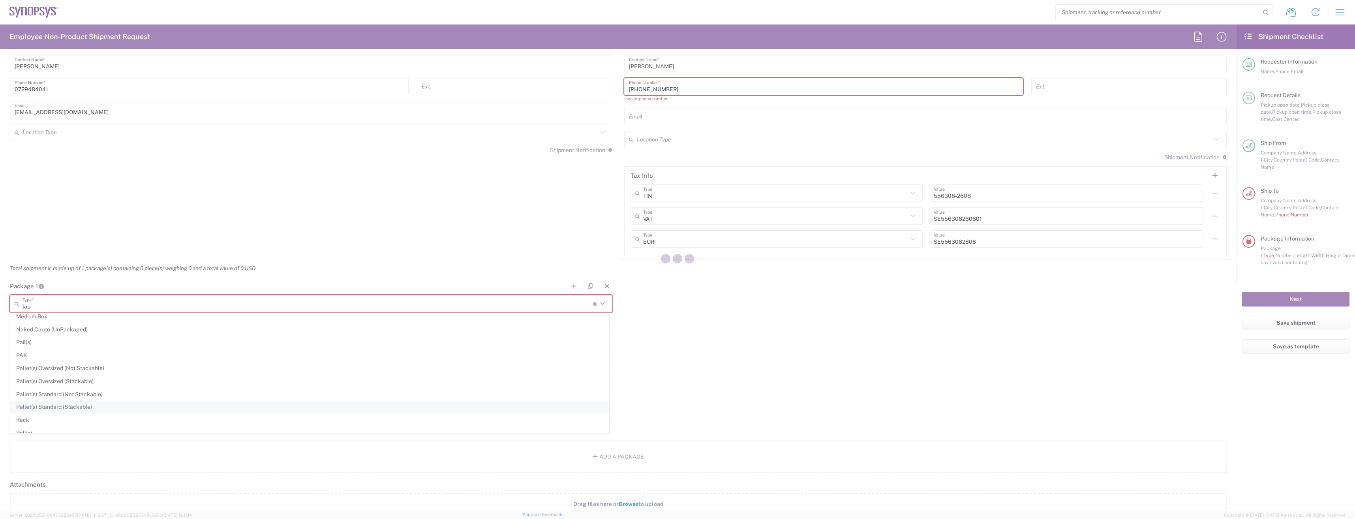
scroll to position [0, 0]
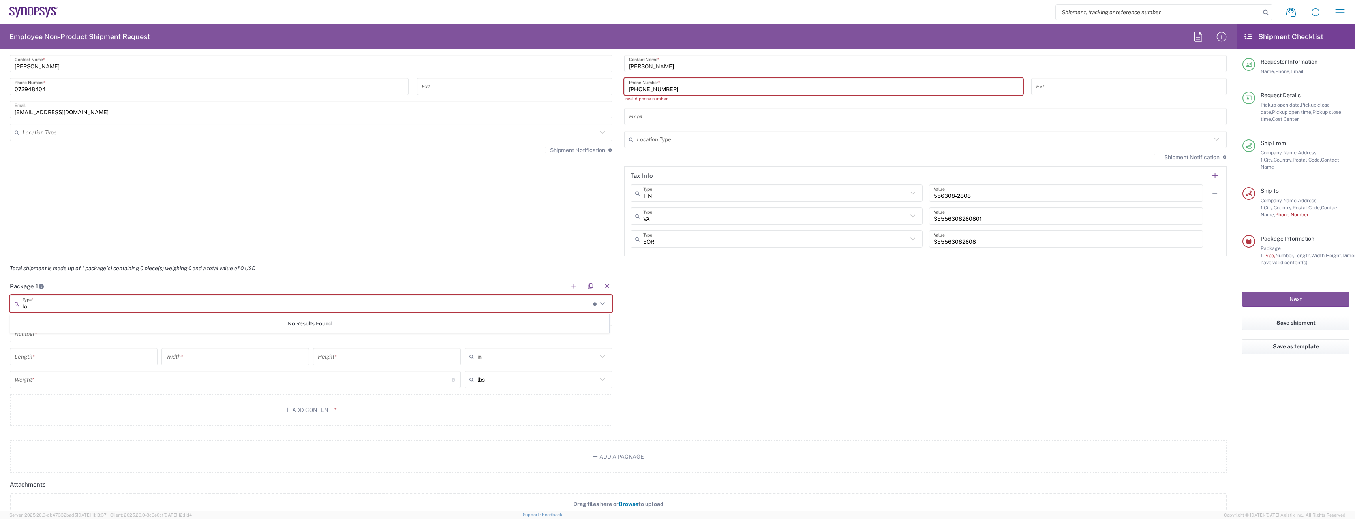
type input "l"
click at [46, 348] on span "Medium Box" at bounding box center [310, 347] width 598 height 12
type input "Medium Box"
type input "13"
type input "11.5"
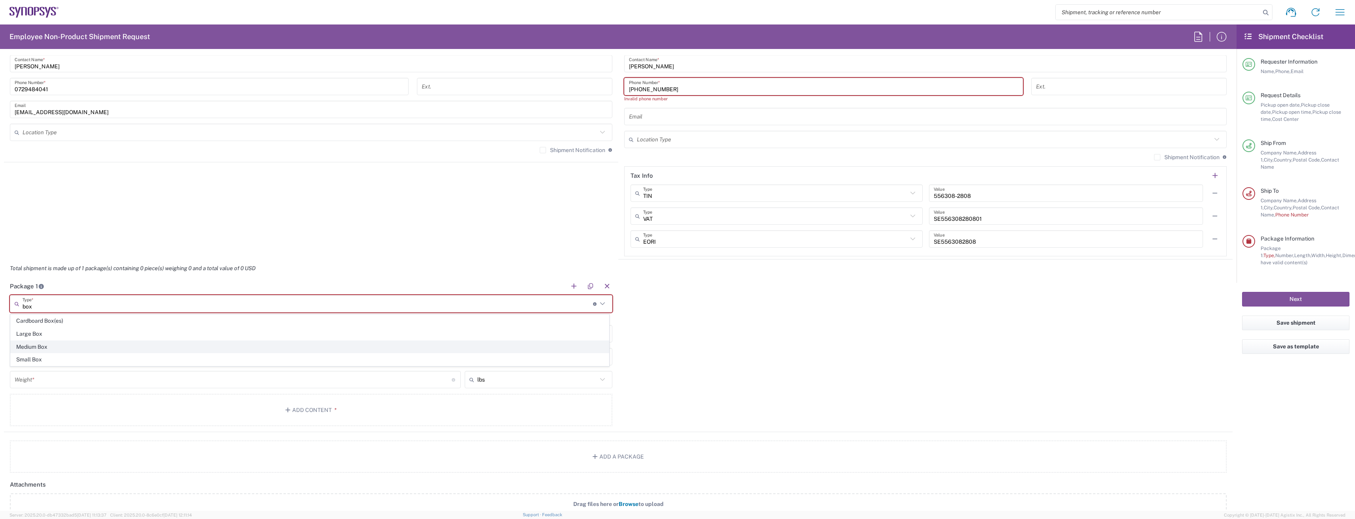
type input "2.5"
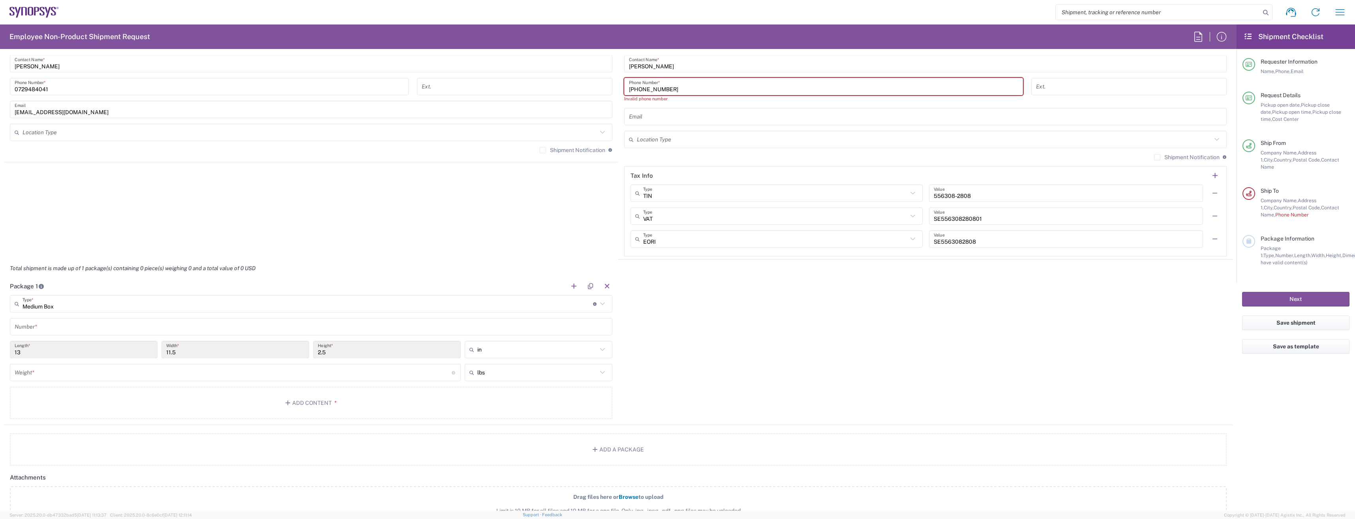
click at [64, 328] on input "text" at bounding box center [311, 327] width 593 height 14
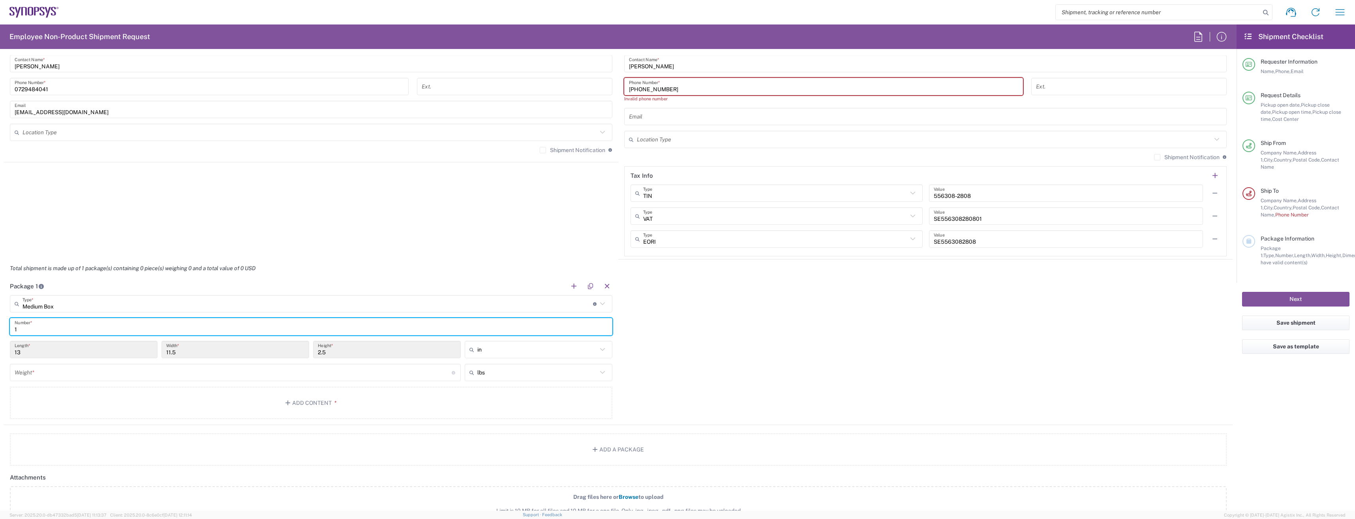
type input "1"
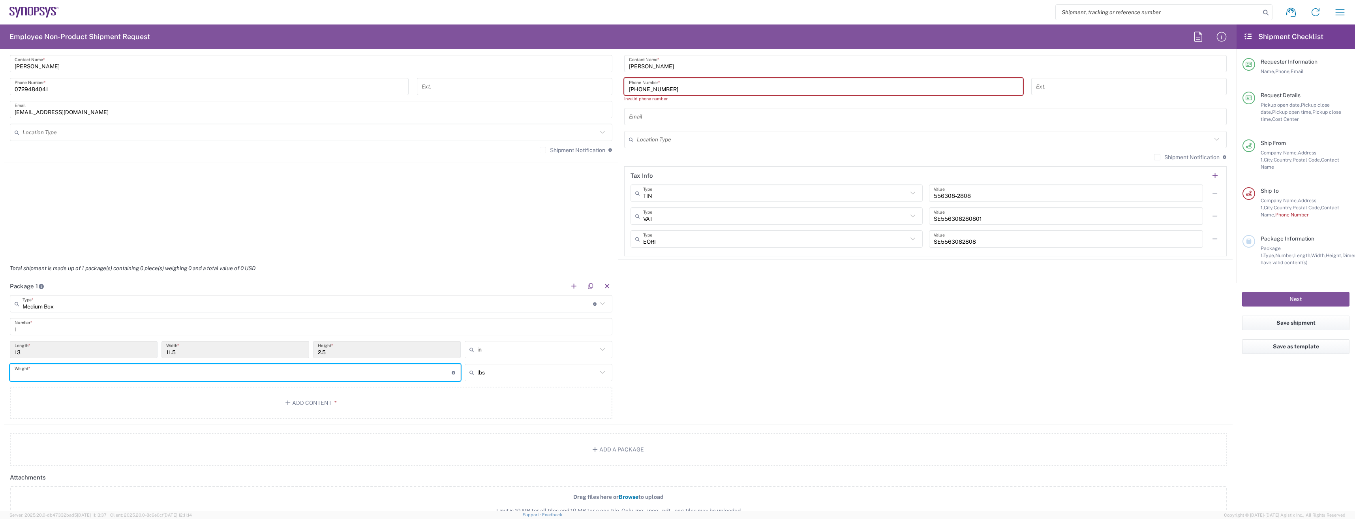
click at [62, 369] on input "number" at bounding box center [233, 373] width 437 height 14
click at [496, 342] on div "in" at bounding box center [539, 349] width 148 height 17
click at [492, 376] on span "cm" at bounding box center [535, 380] width 145 height 12
type input "33.02"
type input "29.21"
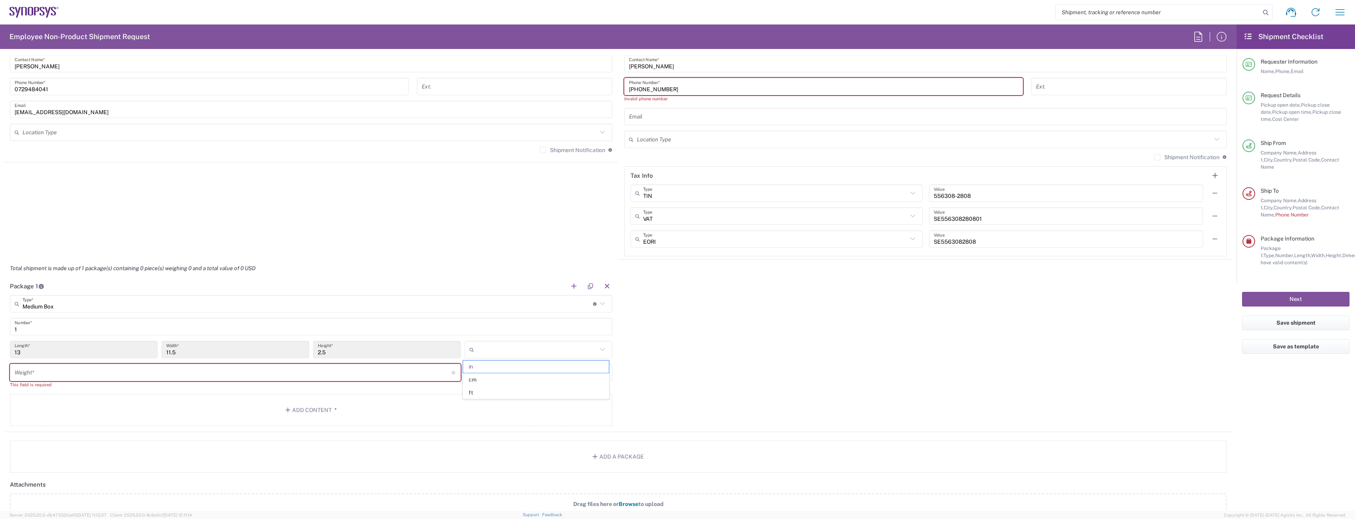
type input "6.35"
type input "cm"
click at [132, 349] on input "33.02" at bounding box center [84, 350] width 138 height 14
click at [133, 348] on input "33.02" at bounding box center [84, 350] width 138 height 14
click at [134, 347] on input "33.02" at bounding box center [84, 350] width 138 height 14
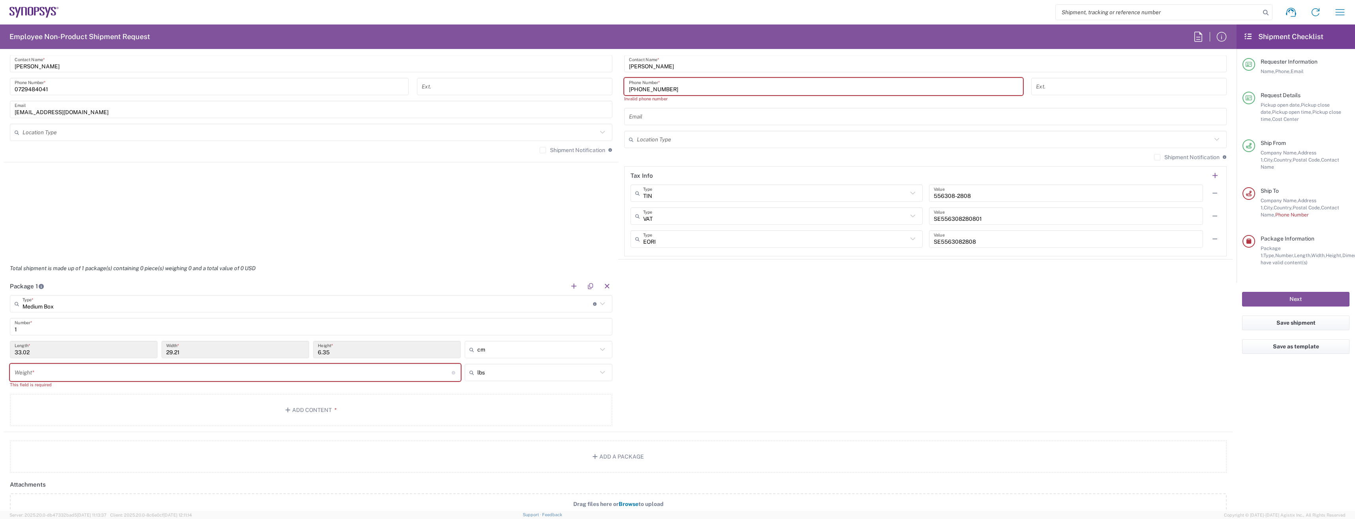
drag, startPoint x: 134, startPoint y: 347, endPoint x: 126, endPoint y: 344, distance: 8.9
click at [126, 344] on input "33.02" at bounding box center [84, 350] width 138 height 14
drag, startPoint x: 126, startPoint y: 344, endPoint x: 65, endPoint y: 298, distance: 76.1
click at [65, 298] on input "Medium Box" at bounding box center [308, 304] width 571 height 14
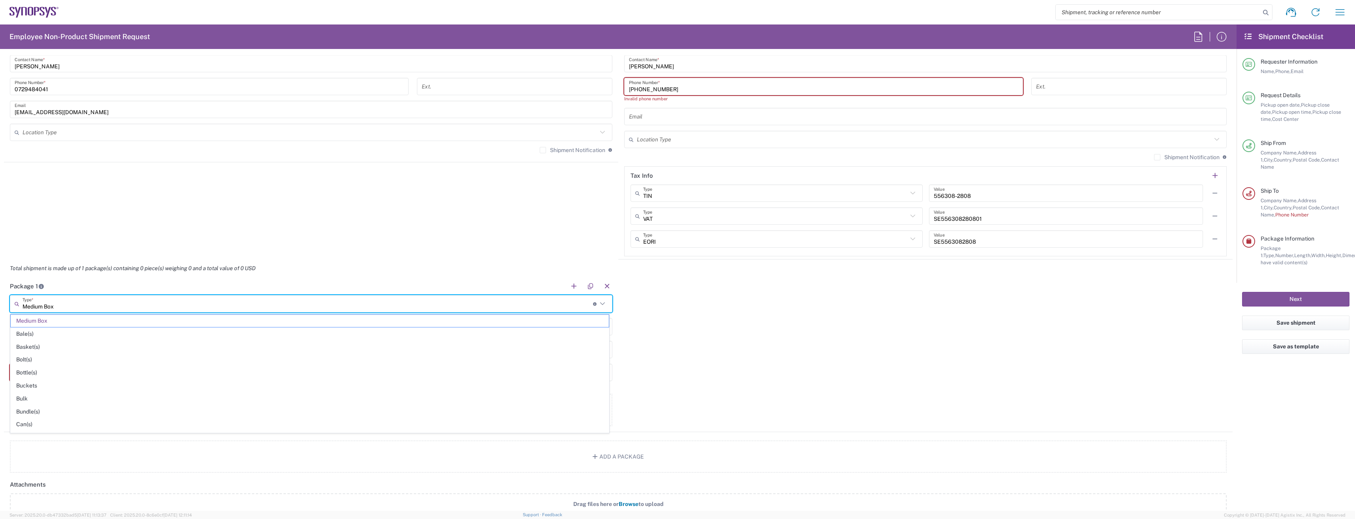
click at [77, 304] on input "Medium Box" at bounding box center [308, 304] width 571 height 14
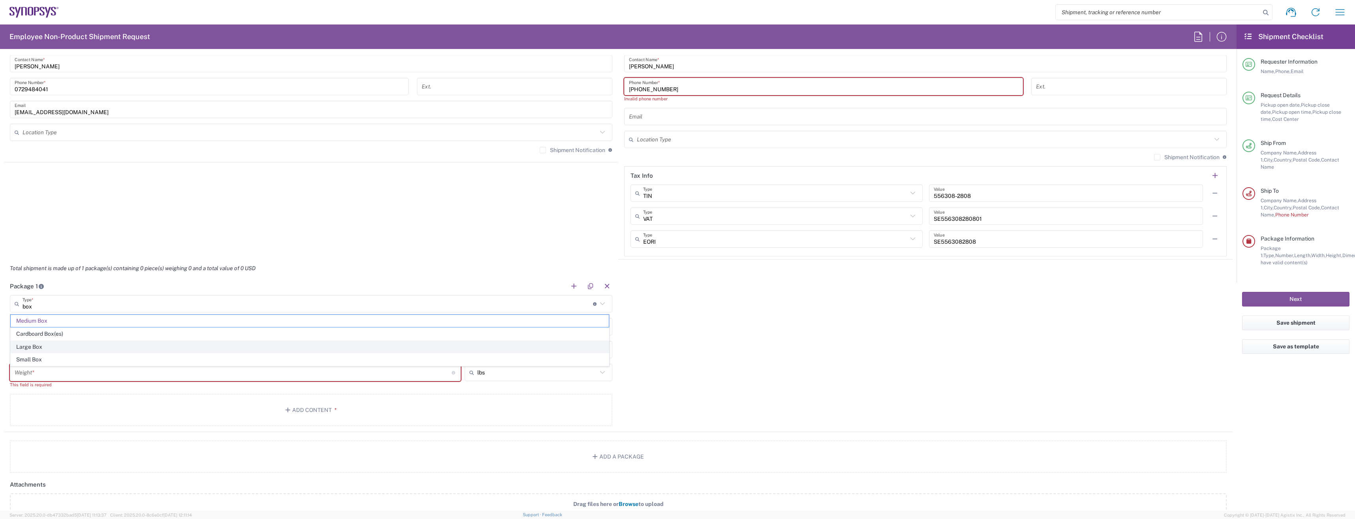
click at [53, 343] on span "Large Box" at bounding box center [310, 347] width 598 height 12
type input "Large Box"
type input "44.45"
type input "31.75"
type input "7.62"
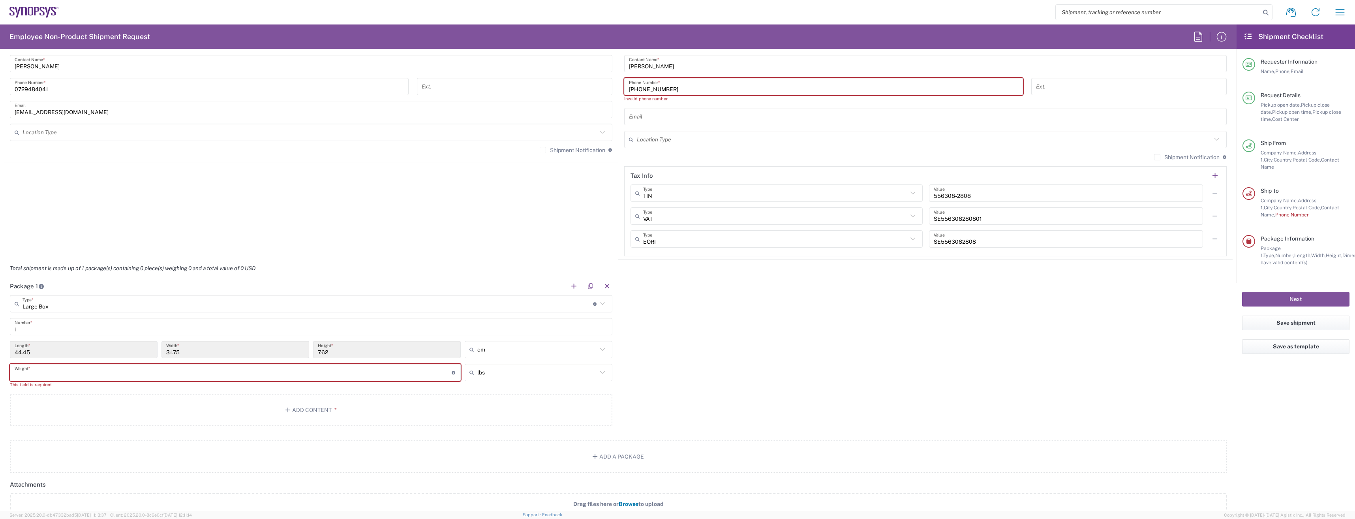
click at [266, 378] on input "number" at bounding box center [233, 373] width 437 height 14
click at [488, 376] on input "text" at bounding box center [537, 372] width 120 height 13
click at [481, 403] on span "kgs" at bounding box center [535, 402] width 145 height 12
type input "kgs"
click at [401, 370] on input "number" at bounding box center [233, 373] width 437 height 14
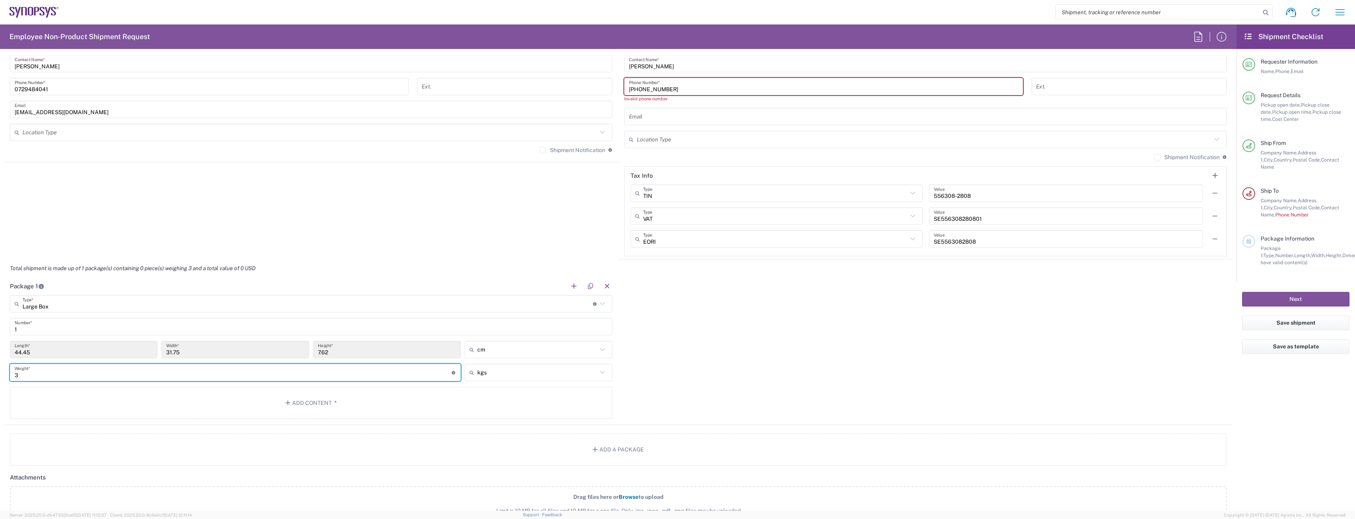
type input "3"
click at [852, 374] on div "Package 1 Large Box Type * Material used to package goods Medium Box Cardboard …" at bounding box center [618, 351] width 1229 height 148
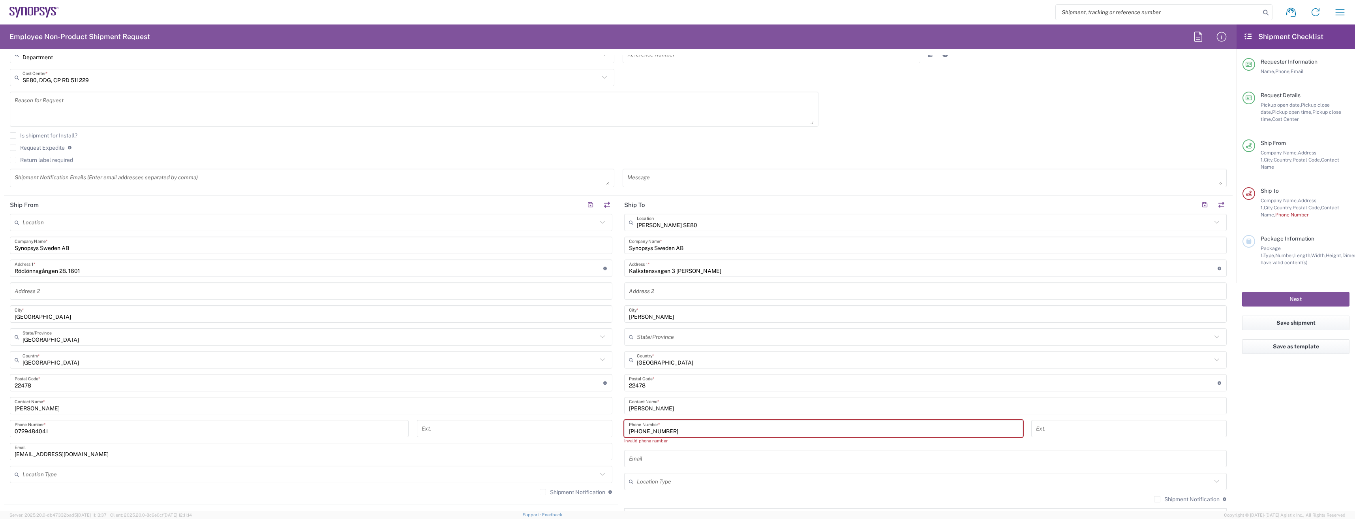
scroll to position [218, 0]
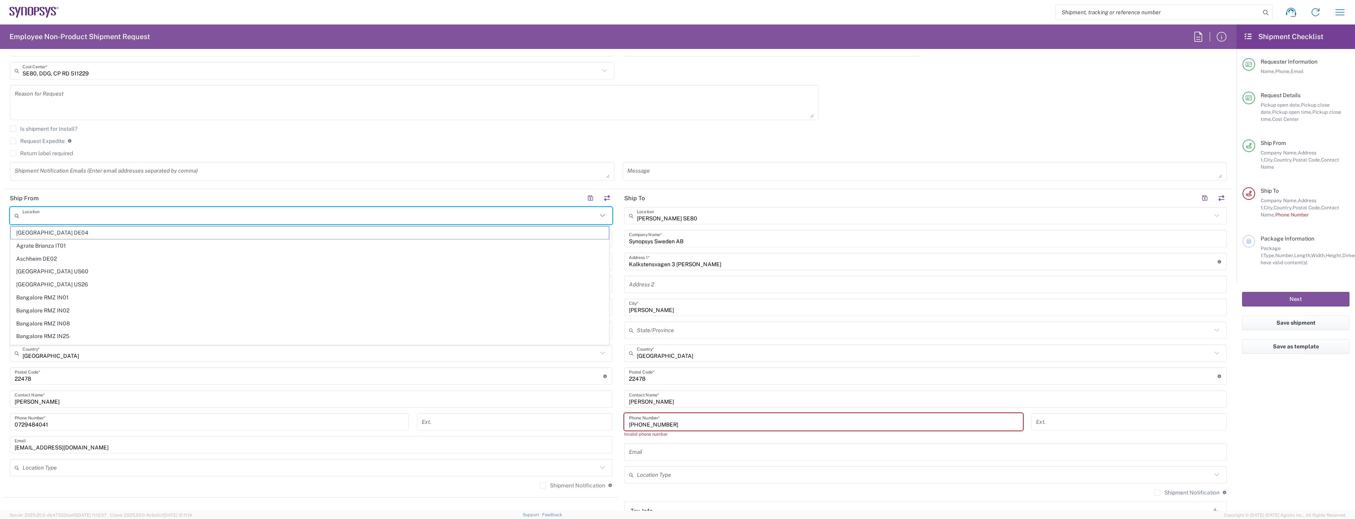
click at [79, 220] on input "text" at bounding box center [310, 216] width 575 height 14
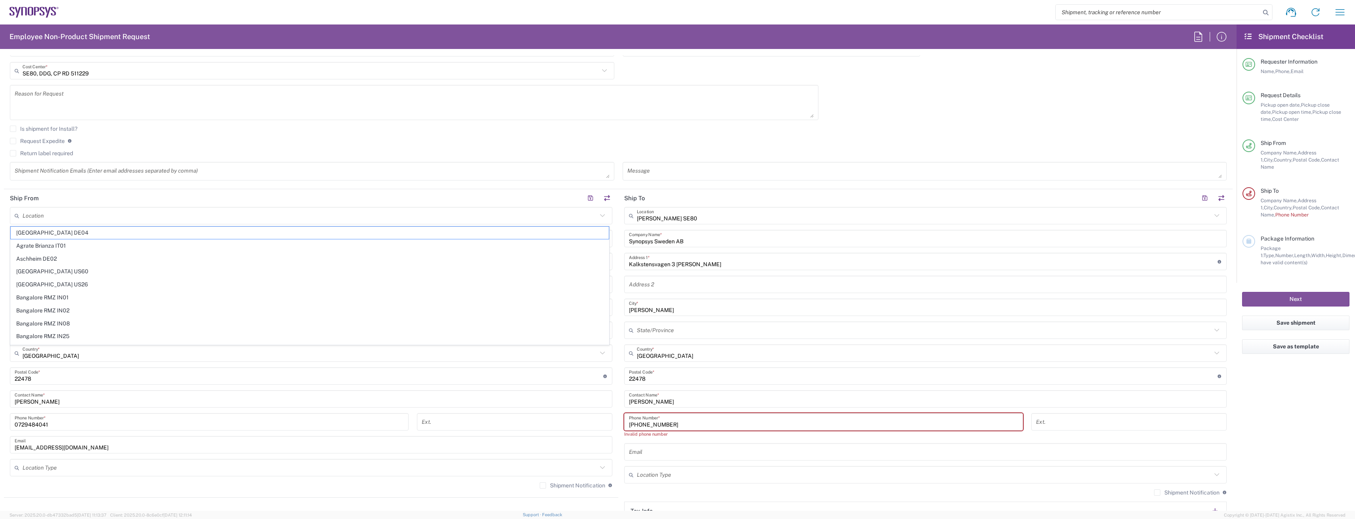
click at [98, 193] on header "Ship From" at bounding box center [311, 198] width 614 height 18
click at [126, 238] on input "Synopsys Sweden AB" at bounding box center [311, 239] width 593 height 14
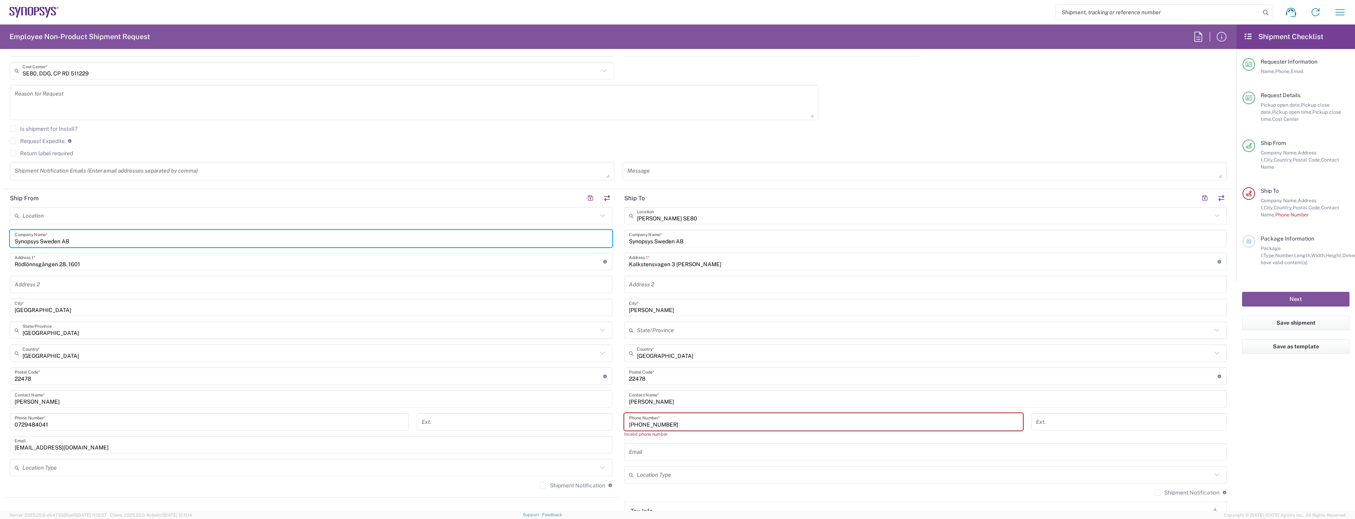
click at [126, 237] on input "Synopsys Sweden AB" at bounding box center [311, 239] width 593 height 14
click at [124, 236] on input "Synopsys Sweden AB" at bounding box center [311, 239] width 593 height 14
click at [122, 237] on input "Synopsys Sweden AB" at bounding box center [311, 239] width 593 height 14
type input "[PERSON_NAME]"
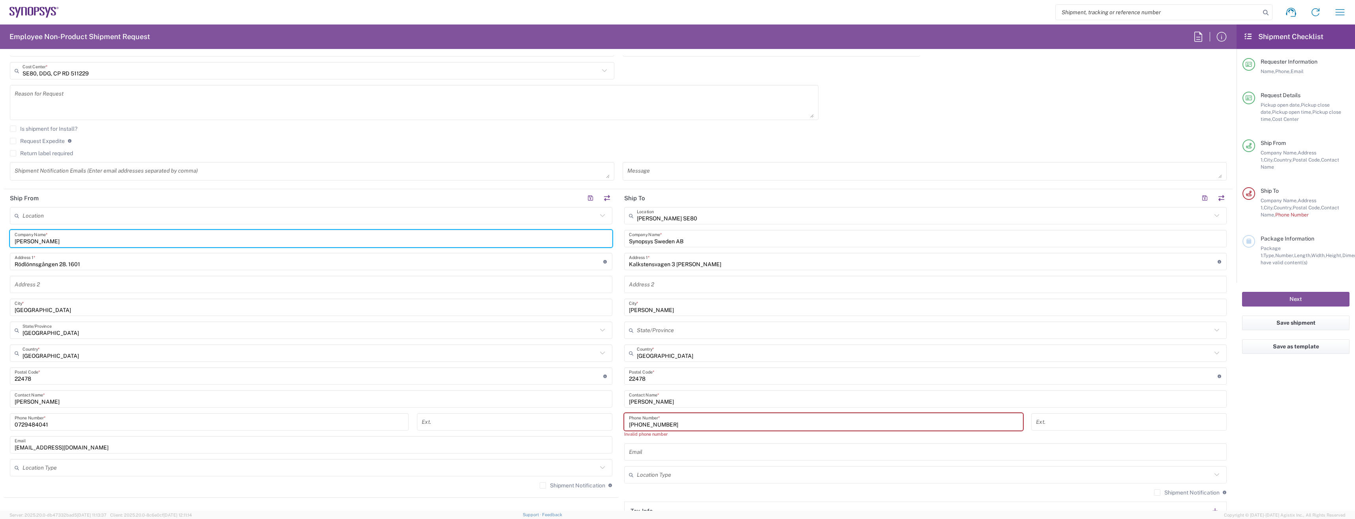
click at [1200, 110] on div "[DATE] × Pickup open date * Cancel Apply 12:00 PM Pickup open time * [DATE] × P…" at bounding box center [618, 65] width 1225 height 241
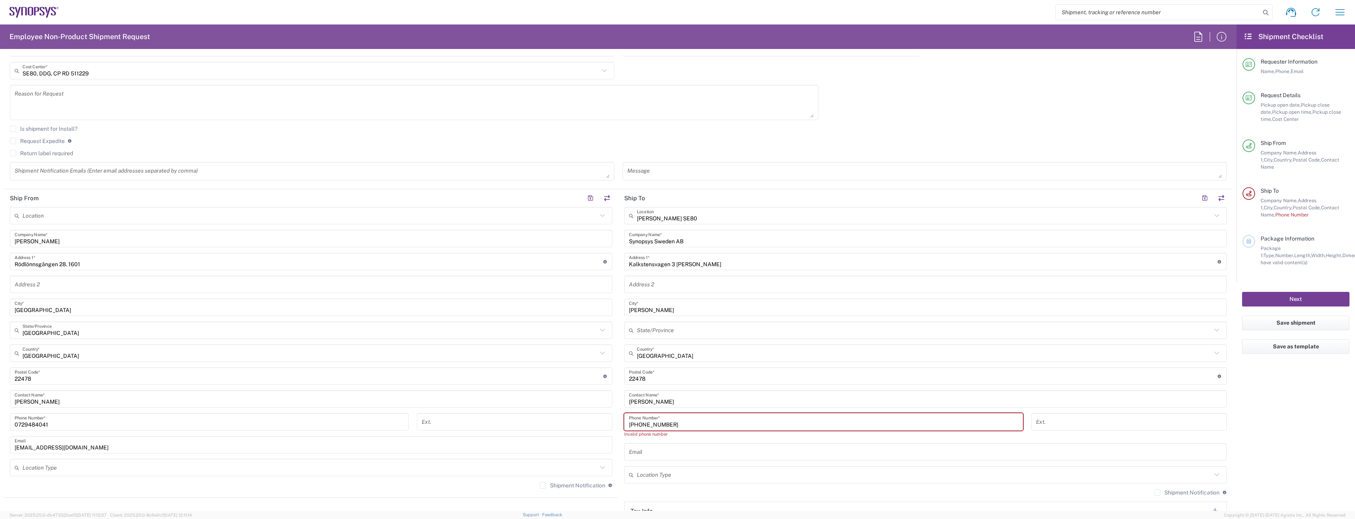
click at [1293, 292] on button "Next" at bounding box center [1295, 299] width 107 height 15
click at [1295, 296] on button "Next" at bounding box center [1295, 299] width 107 height 15
click at [630, 422] on input "[PHONE_NUMBER]" at bounding box center [823, 422] width 389 height 14
type input "[PHONE_NUMBER]"
click at [1274, 292] on button "Next" at bounding box center [1295, 299] width 107 height 15
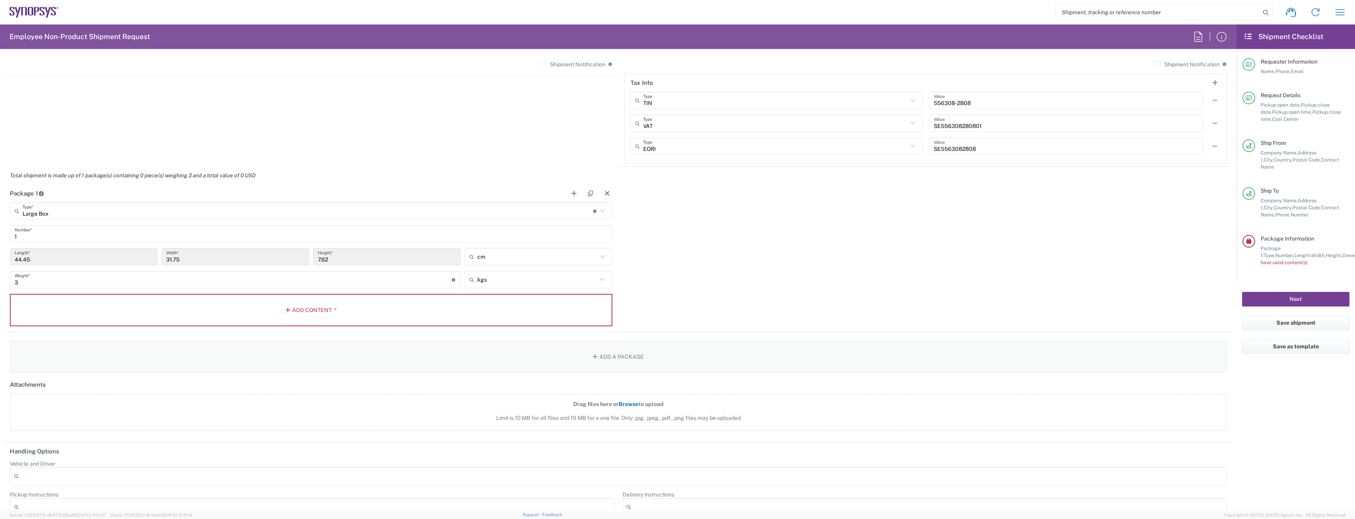
scroll to position [652, 0]
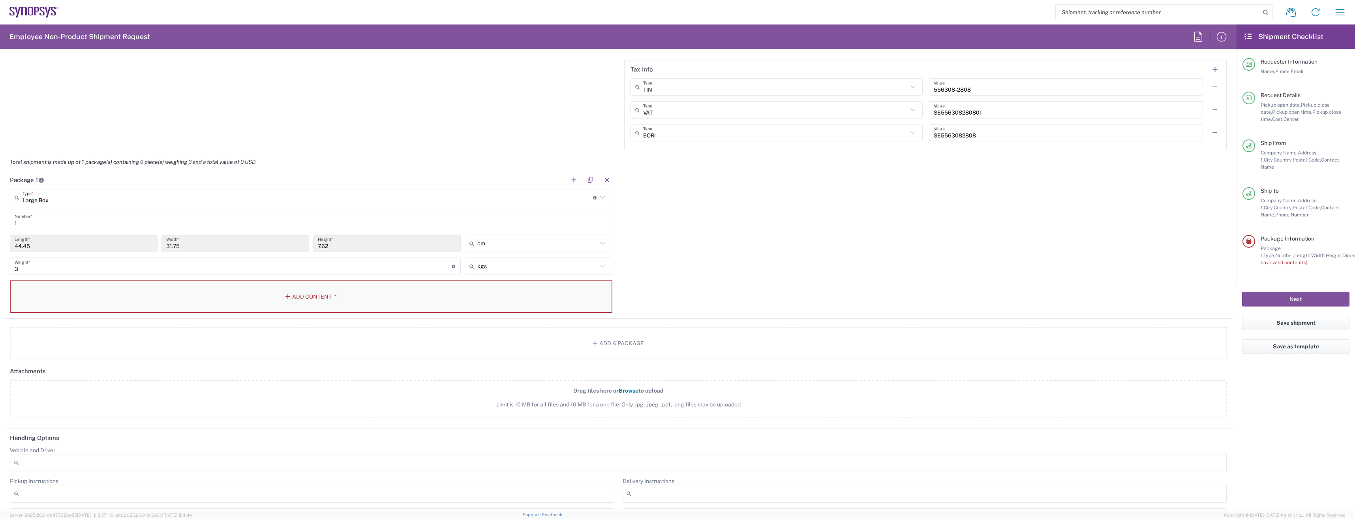
click at [298, 288] on button "Add Content *" at bounding box center [311, 296] width 603 height 32
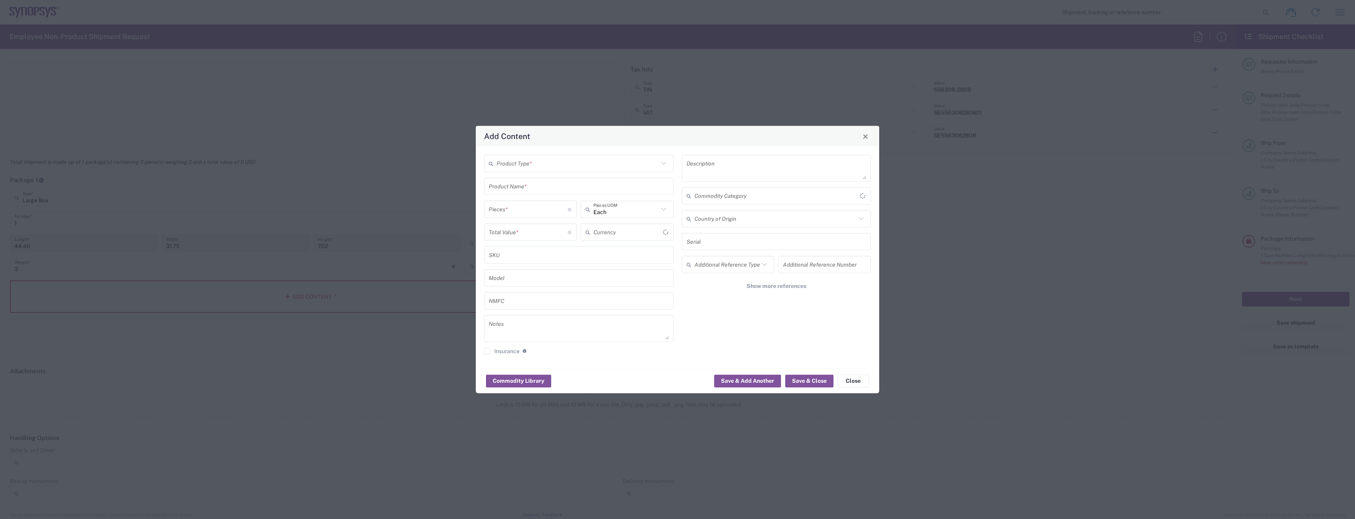
type input "US Dollar"
click at [558, 166] on input "text" at bounding box center [578, 163] width 162 height 14
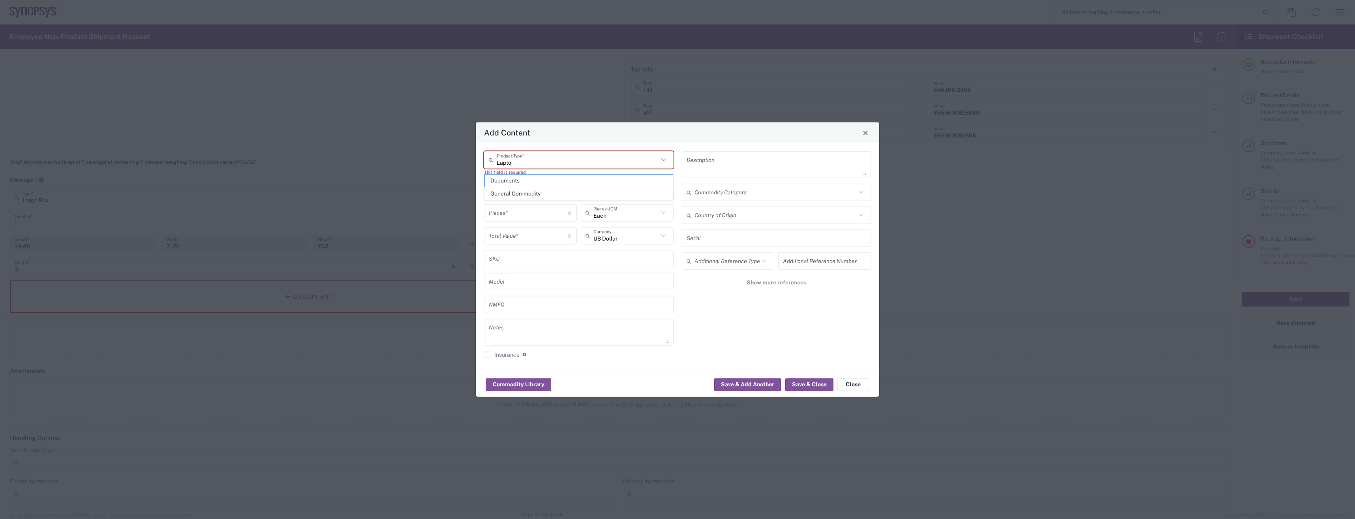
type input "Laptop"
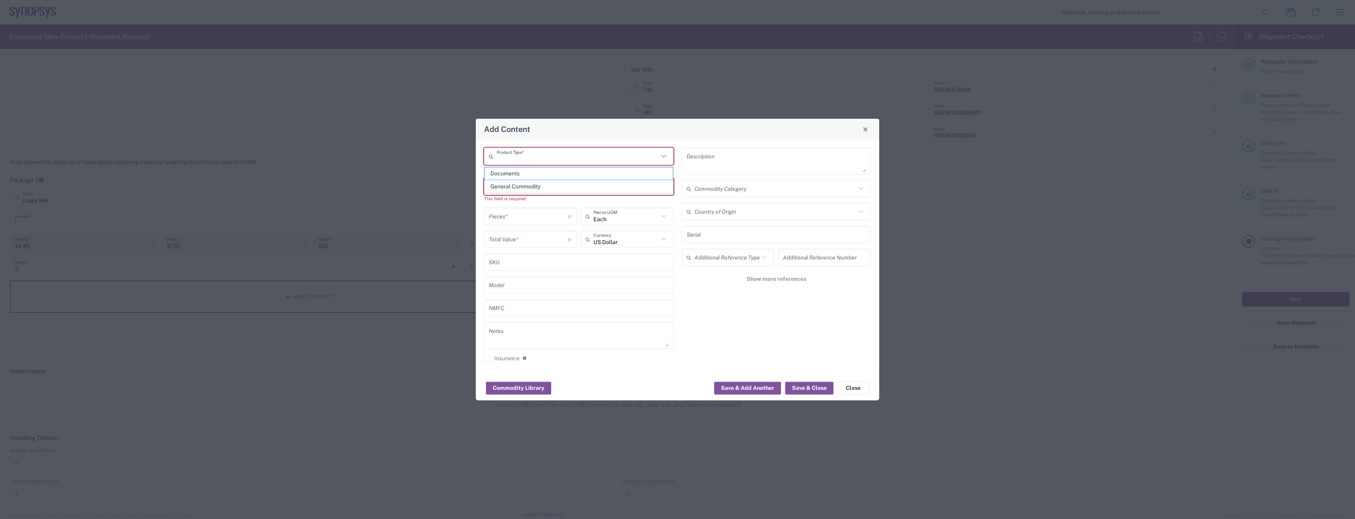
click at [552, 164] on div "Product Type *" at bounding box center [579, 156] width 190 height 17
click at [548, 186] on span "General Commodity" at bounding box center [579, 186] width 188 height 12
type input "General Commodity"
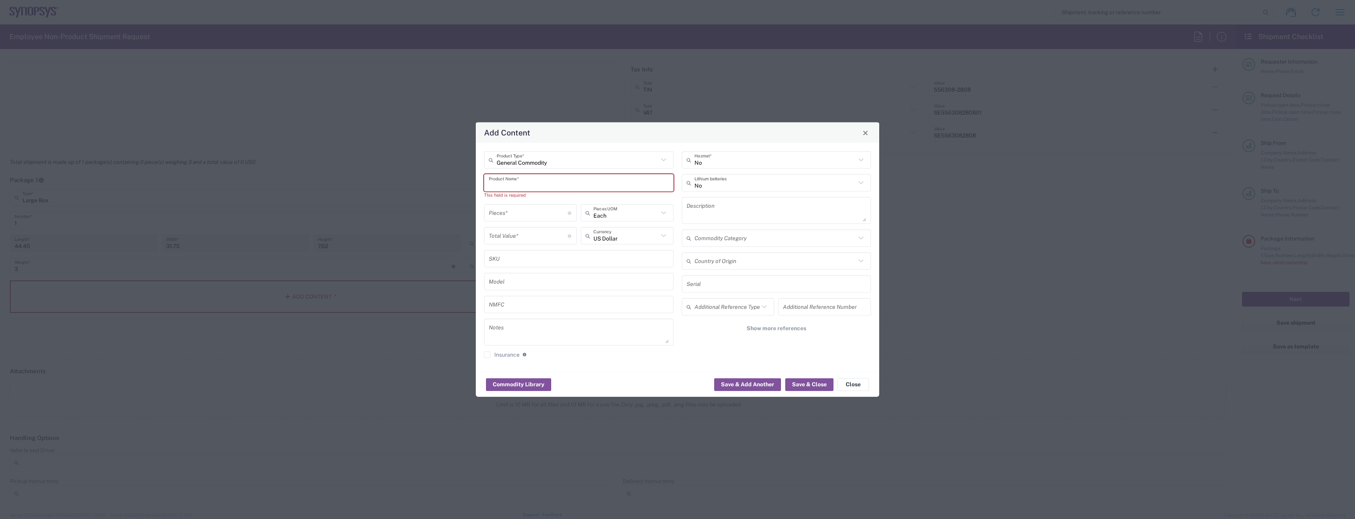
click at [548, 186] on input "text" at bounding box center [579, 183] width 180 height 14
click at [841, 381] on button "Close" at bounding box center [854, 384] width 32 height 13
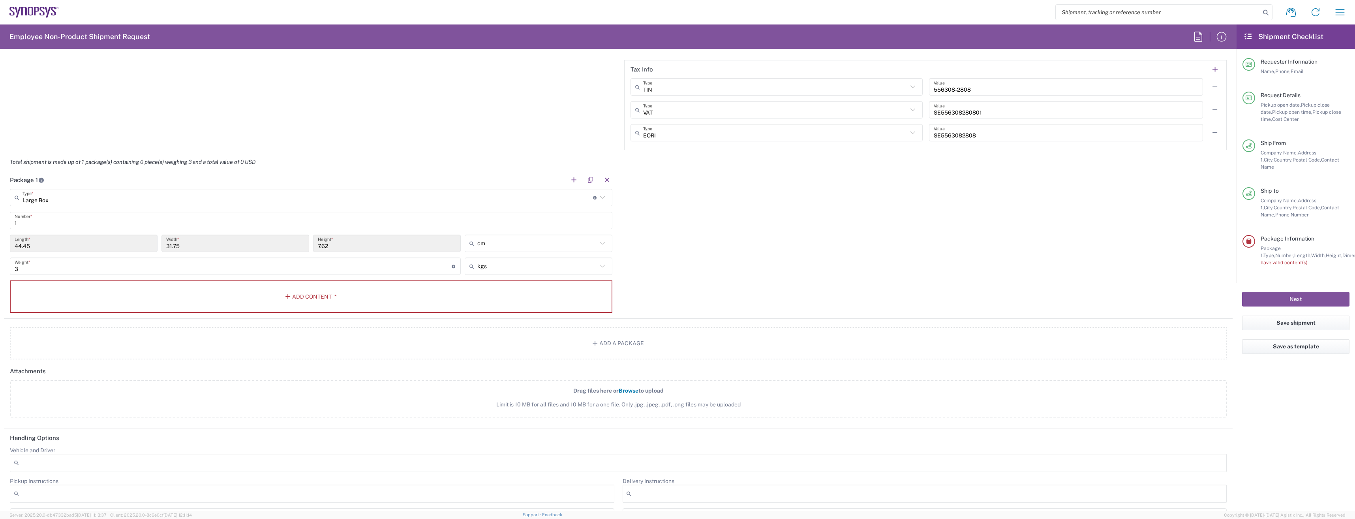
type input "Large Box"
click at [92, 194] on input "Large Box" at bounding box center [308, 198] width 571 height 14
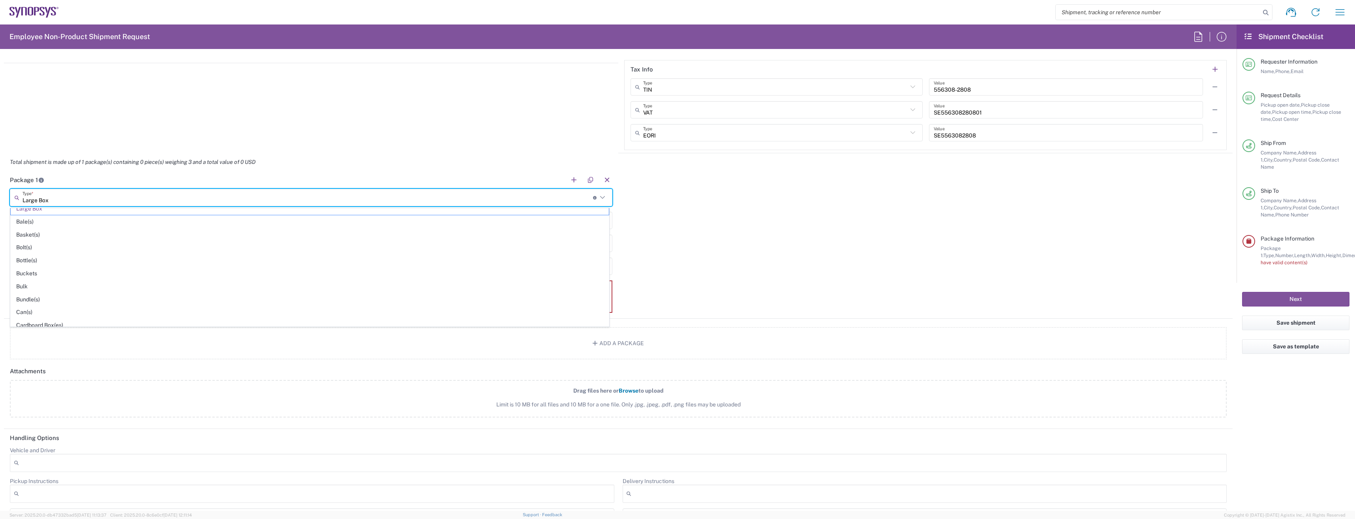
scroll to position [0, 0]
click at [0, 356] on html "Shipment request Shipment tracking Employee non-product shipment request My shi…" at bounding box center [677, 259] width 1355 height 519
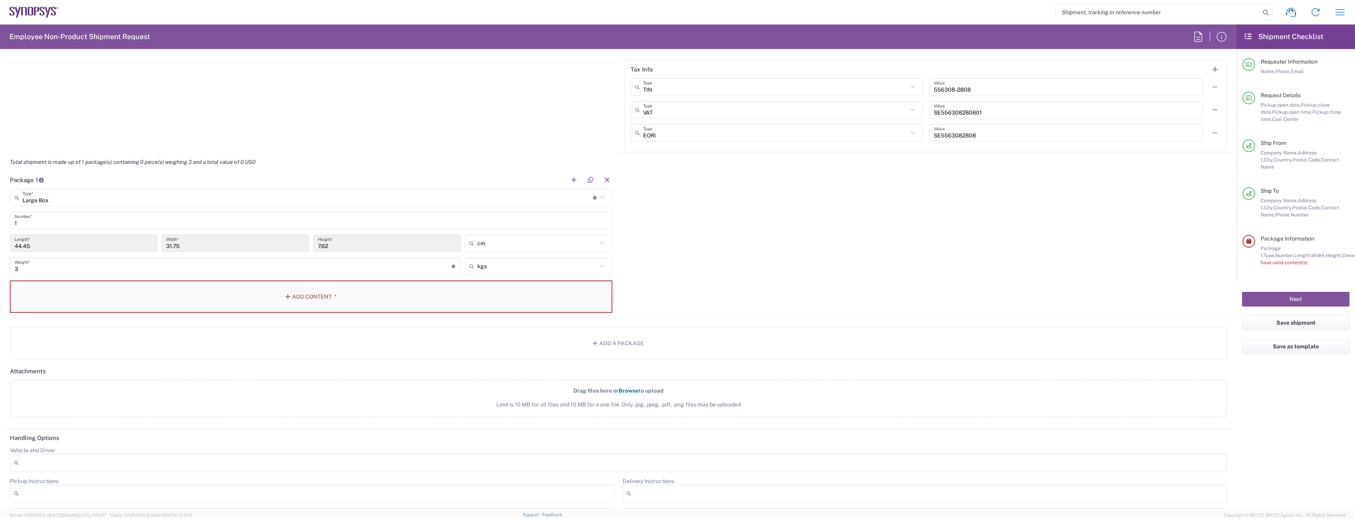
click at [117, 290] on button "Add Content *" at bounding box center [311, 296] width 603 height 32
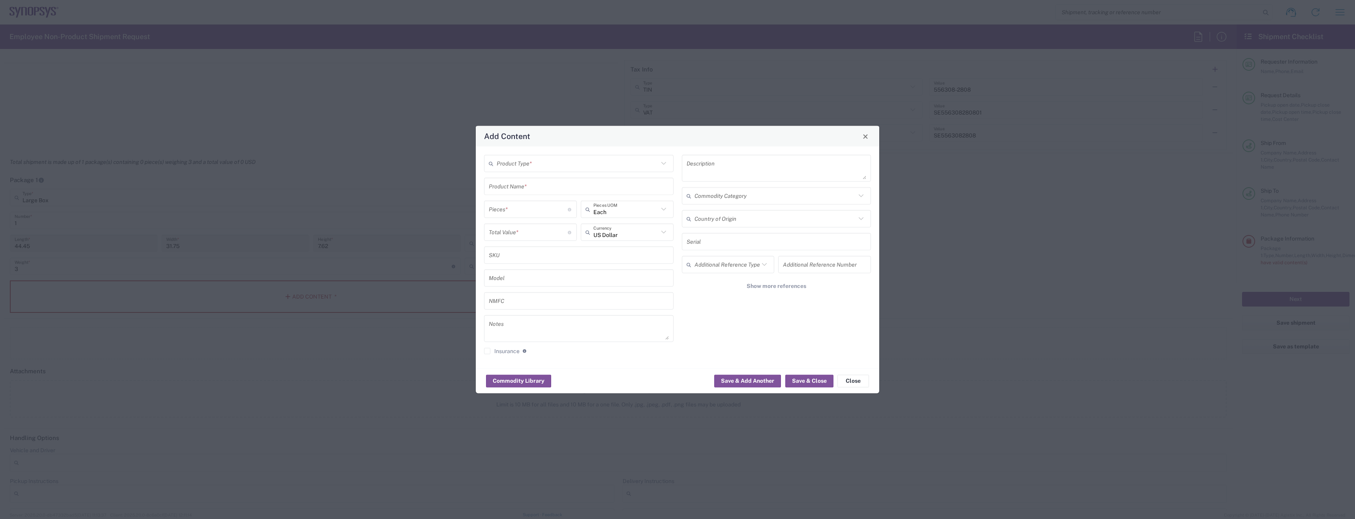
click at [543, 154] on div "Product Type * Product Name * Pieces * Number of pieces inside all the packages…" at bounding box center [678, 258] width 404 height 222
click at [544, 164] on input "text" at bounding box center [578, 163] width 162 height 14
click at [548, 199] on span "General Commodity" at bounding box center [579, 194] width 188 height 12
type input "General Commodity"
click at [558, 190] on input "text" at bounding box center [579, 186] width 180 height 14
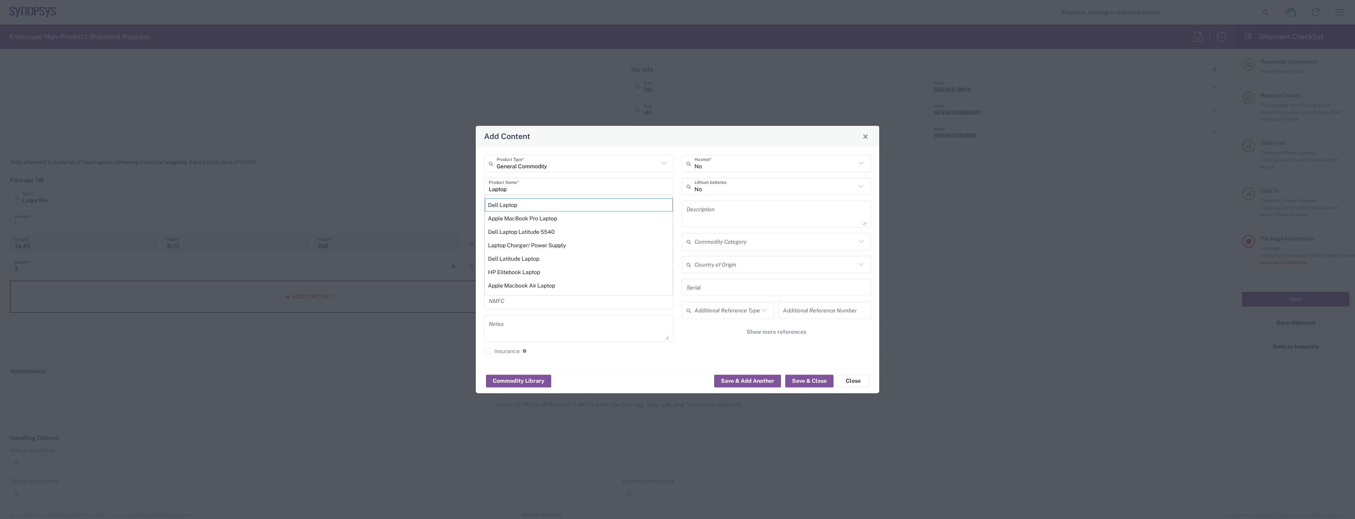
click at [558, 205] on div "Dell Laptop" at bounding box center [579, 204] width 188 height 13
type input "Dell Laptop"
type textarea "Dell Laptop"
click at [556, 208] on input "number" at bounding box center [528, 209] width 79 height 14
type input "1"
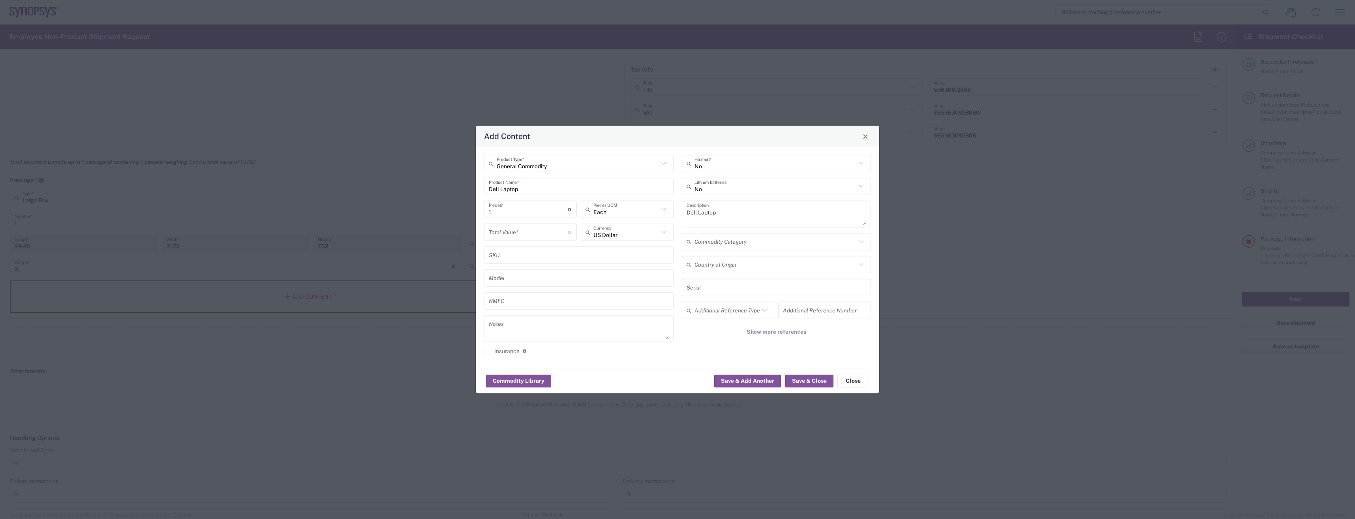
click at [561, 266] on div "General Commodity Product Type * Dell Laptop Product Name * 1 Pieces * Number o…" at bounding box center [579, 257] width 198 height 205
click at [546, 237] on input "number" at bounding box center [528, 232] width 79 height 14
type input "700"
click at [670, 195] on div "Dell Laptop Product Name *" at bounding box center [579, 186] width 190 height 17
click at [811, 381] on button "Save & Close" at bounding box center [809, 380] width 48 height 13
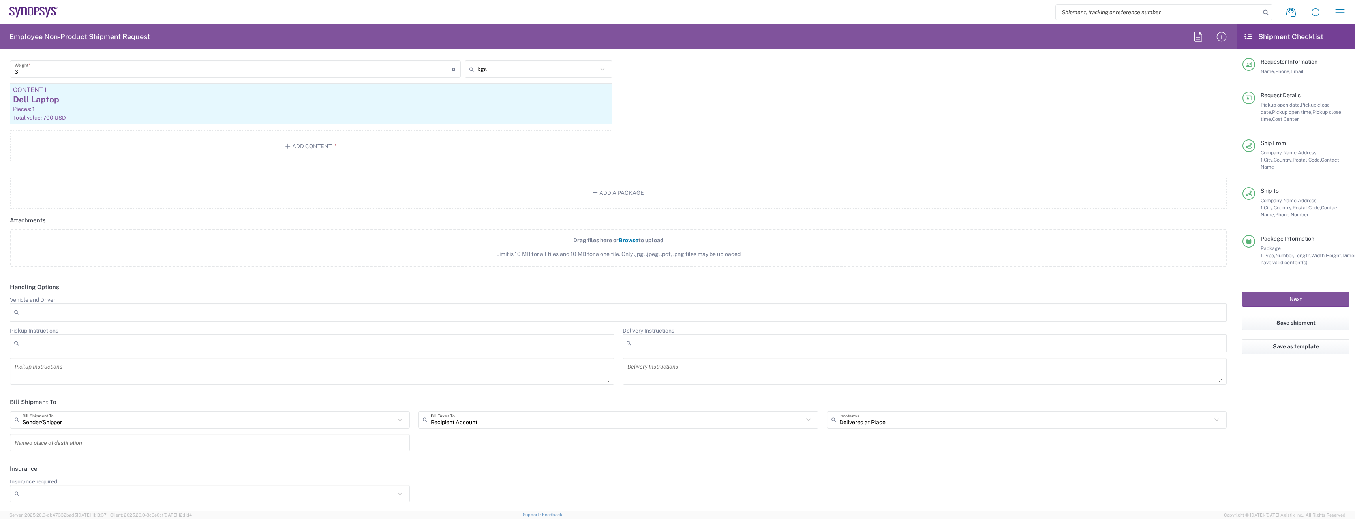
scroll to position [849, 0]
click at [1310, 292] on button "Next" at bounding box center [1295, 299] width 107 height 15
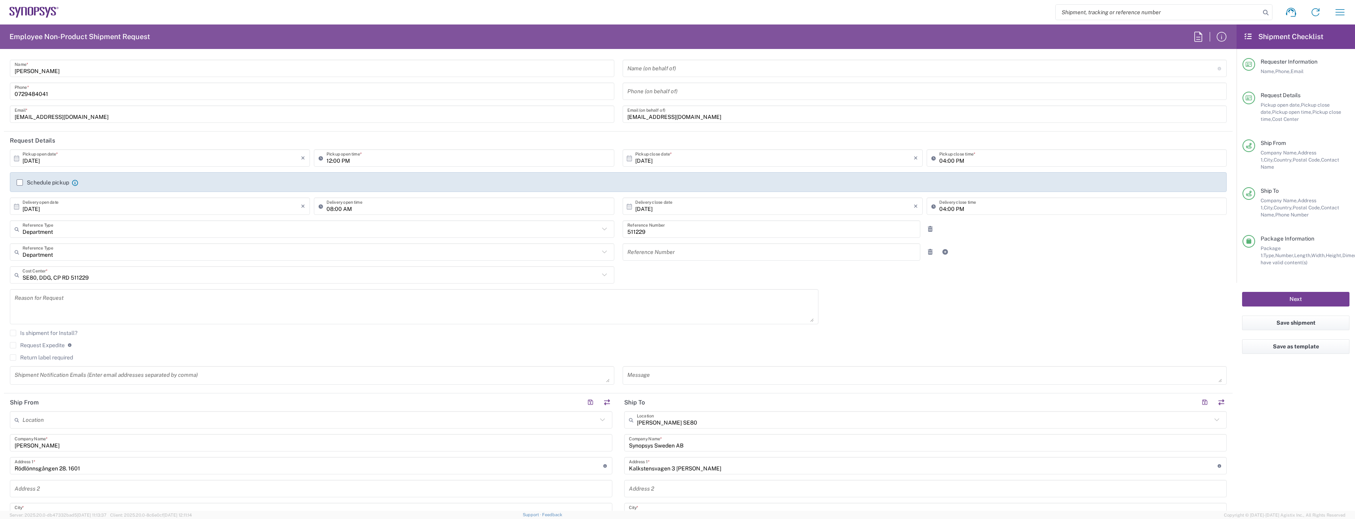
scroll to position [0, 0]
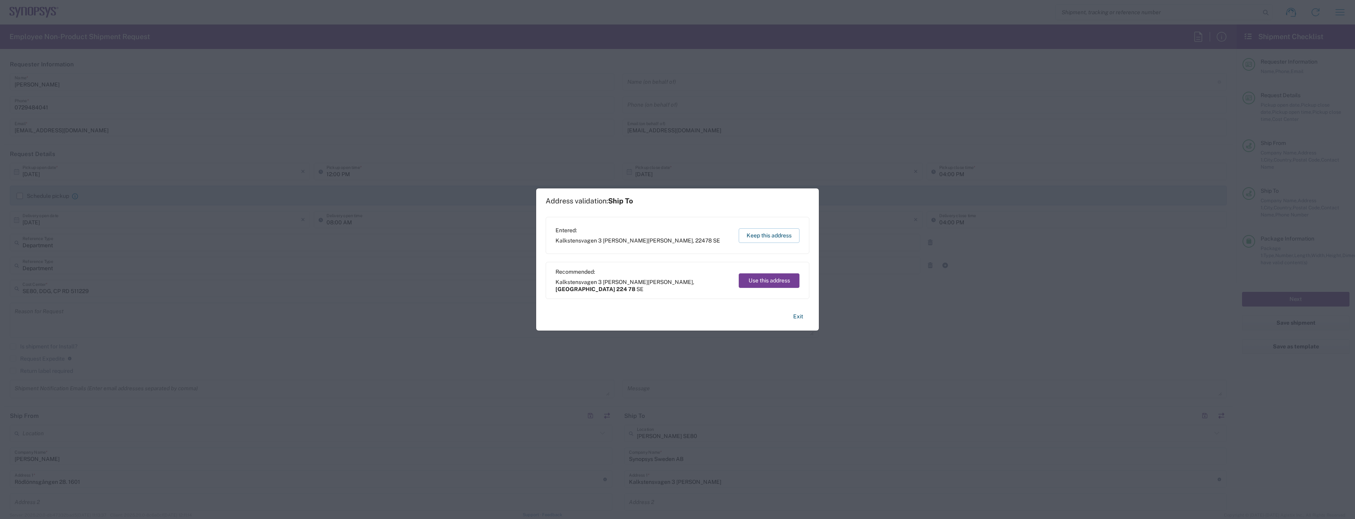
click at [780, 284] on button "Use this address" at bounding box center [769, 280] width 61 height 15
type input "[GEOGRAPHIC_DATA]"
type input "224 78"
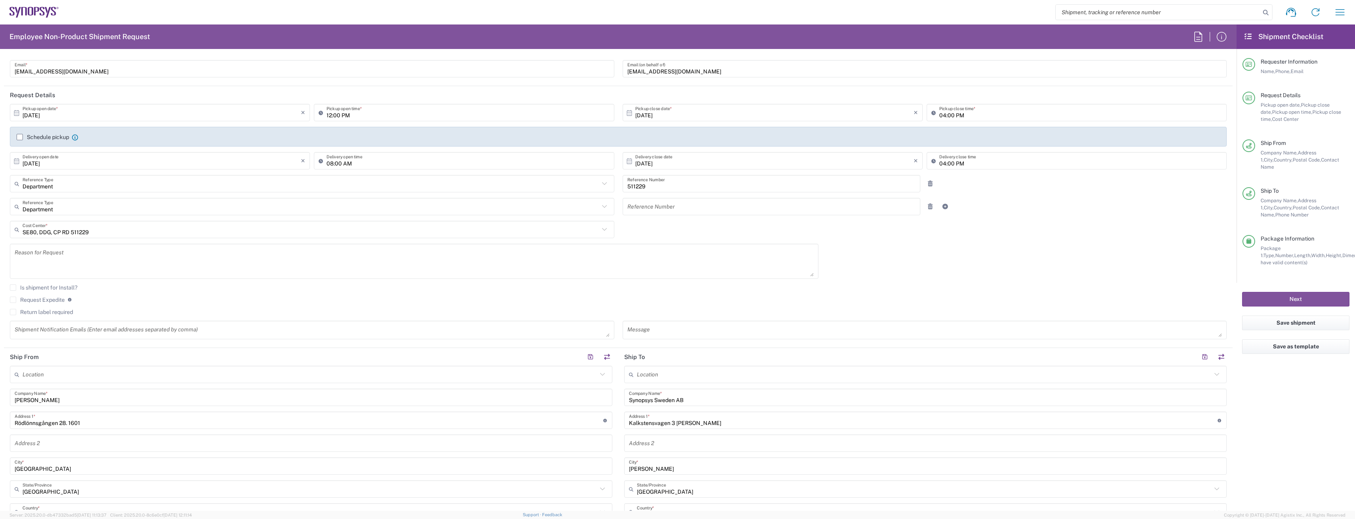
scroll to position [79, 0]
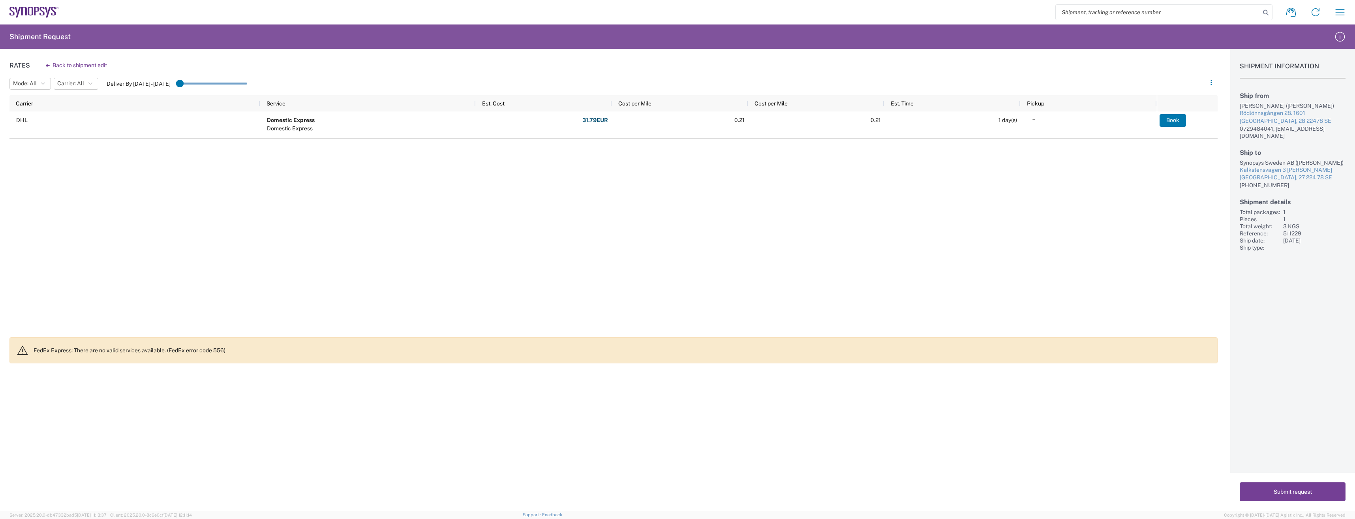
click at [1290, 496] on button "Submit request" at bounding box center [1293, 491] width 106 height 19
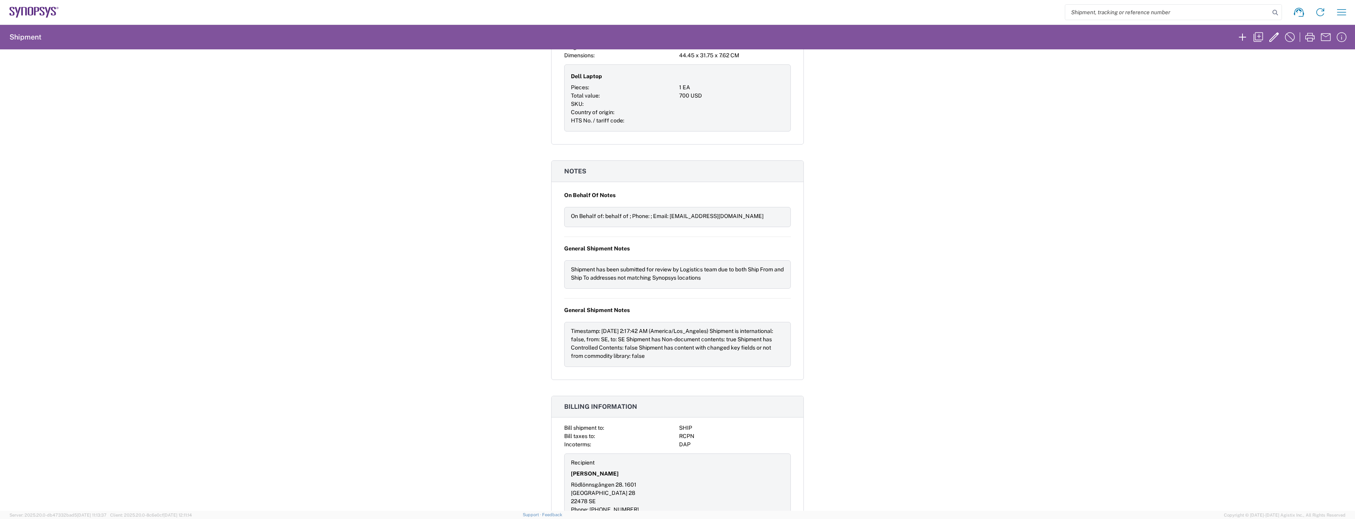
scroll to position [480, 0]
